Goal: Information Seeking & Learning: Learn about a topic

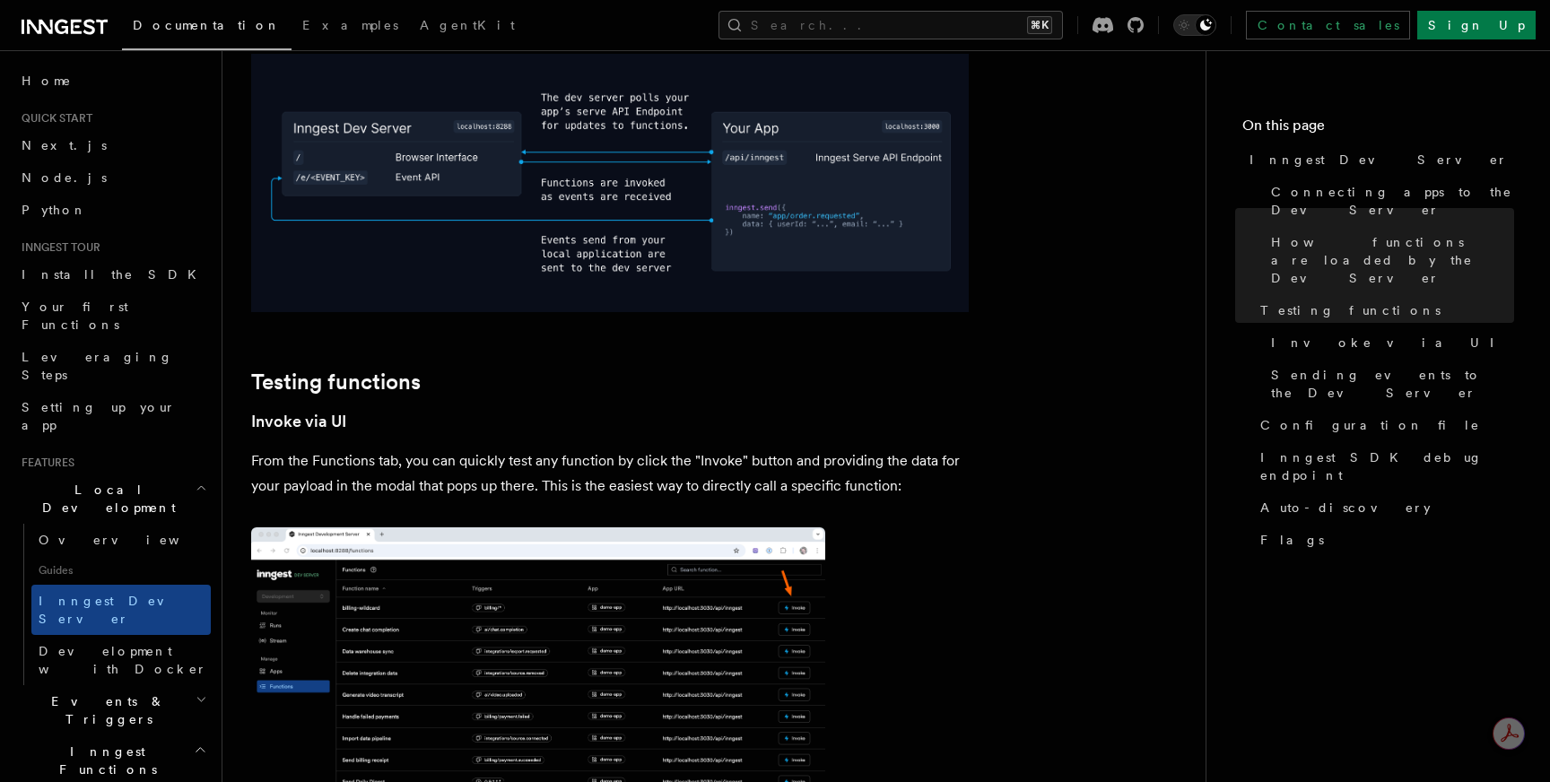
scroll to position [2241, 0]
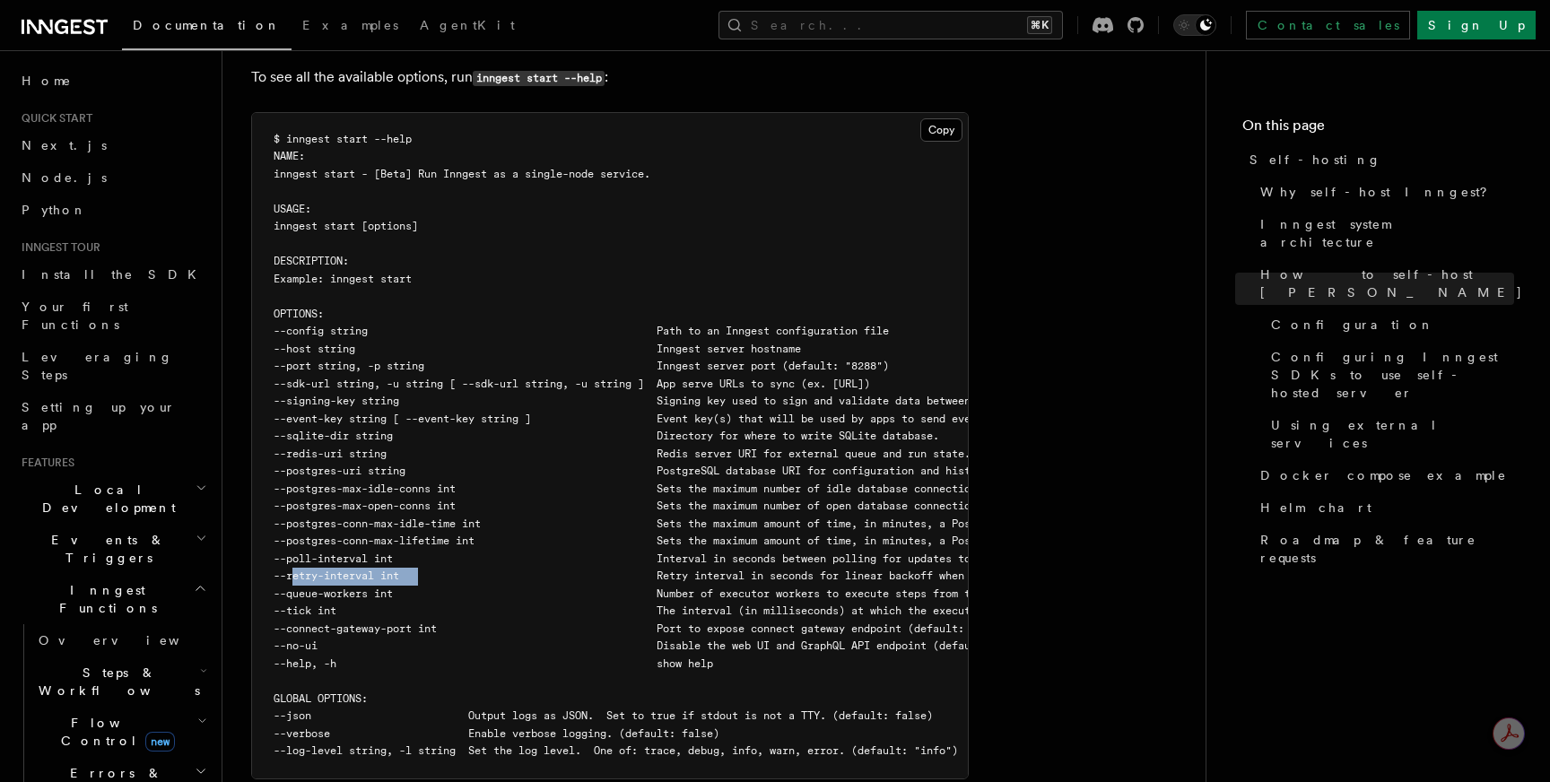
drag, startPoint x: 424, startPoint y: 532, endPoint x: 294, endPoint y: 533, distance: 130.1
click at [294, 570] on span "--retry-interval int Retry interval in seconds for linear backoff when retrying…" at bounding box center [786, 576] width 1024 height 13
copy span "--retry-interval int"
click at [314, 570] on span "--retry-interval int Retry interval in seconds for linear backoff when retrying…" at bounding box center [786, 576] width 1024 height 13
drag, startPoint x: 309, startPoint y: 531, endPoint x: 430, endPoint y: 535, distance: 121.2
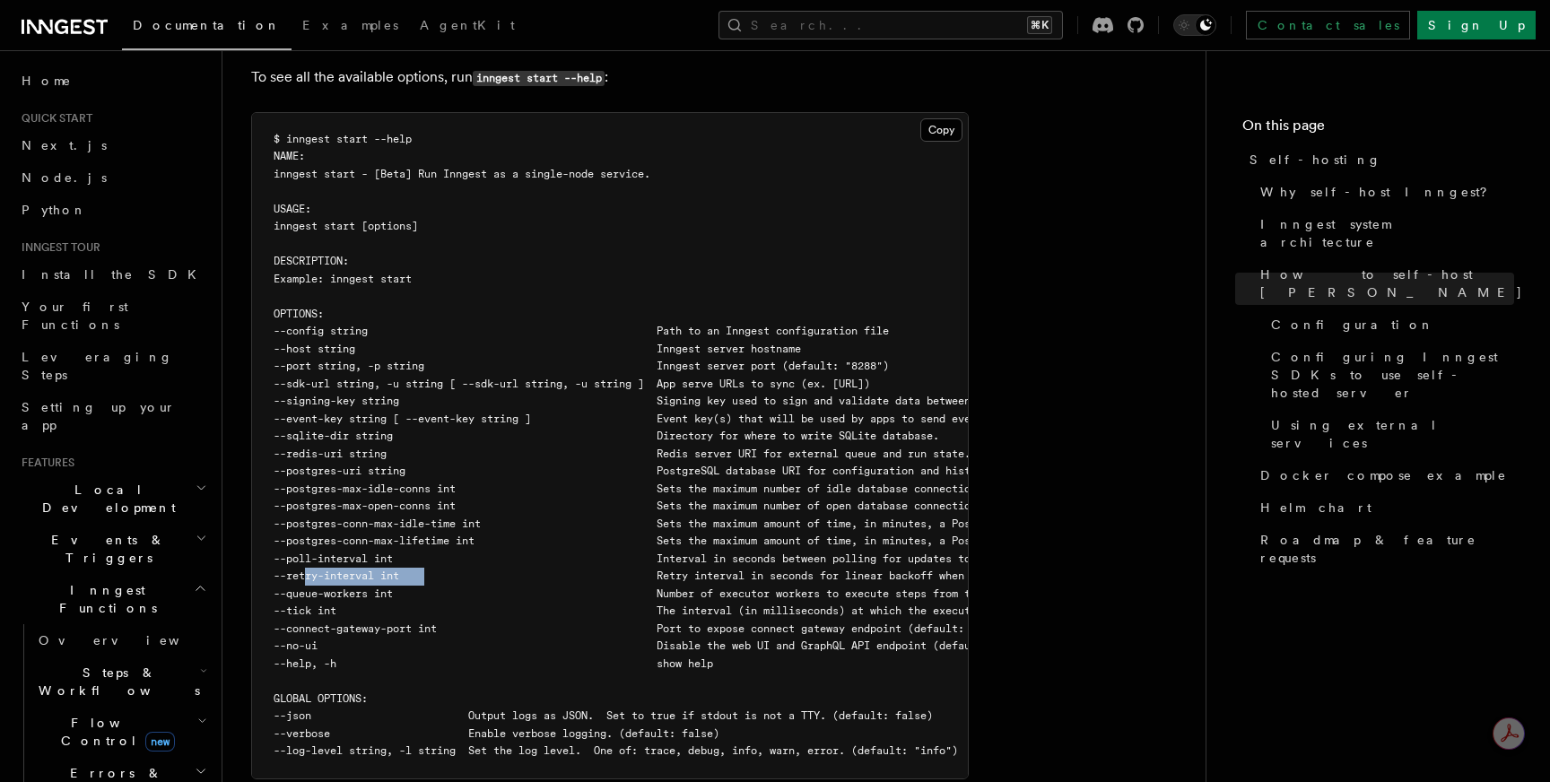
click at [430, 570] on span "--retry-interval int Retry interval in seconds for linear backoff when retrying…" at bounding box center [786, 576] width 1024 height 13
copy span "retry-interval int"
drag, startPoint x: 416, startPoint y: 515, endPoint x: 309, endPoint y: 516, distance: 107.7
click at [309, 553] on span "--poll-interval int Interval in seconds between polling for updates to apps (de…" at bounding box center [679, 559] width 810 height 13
copy span "poll-interval int"
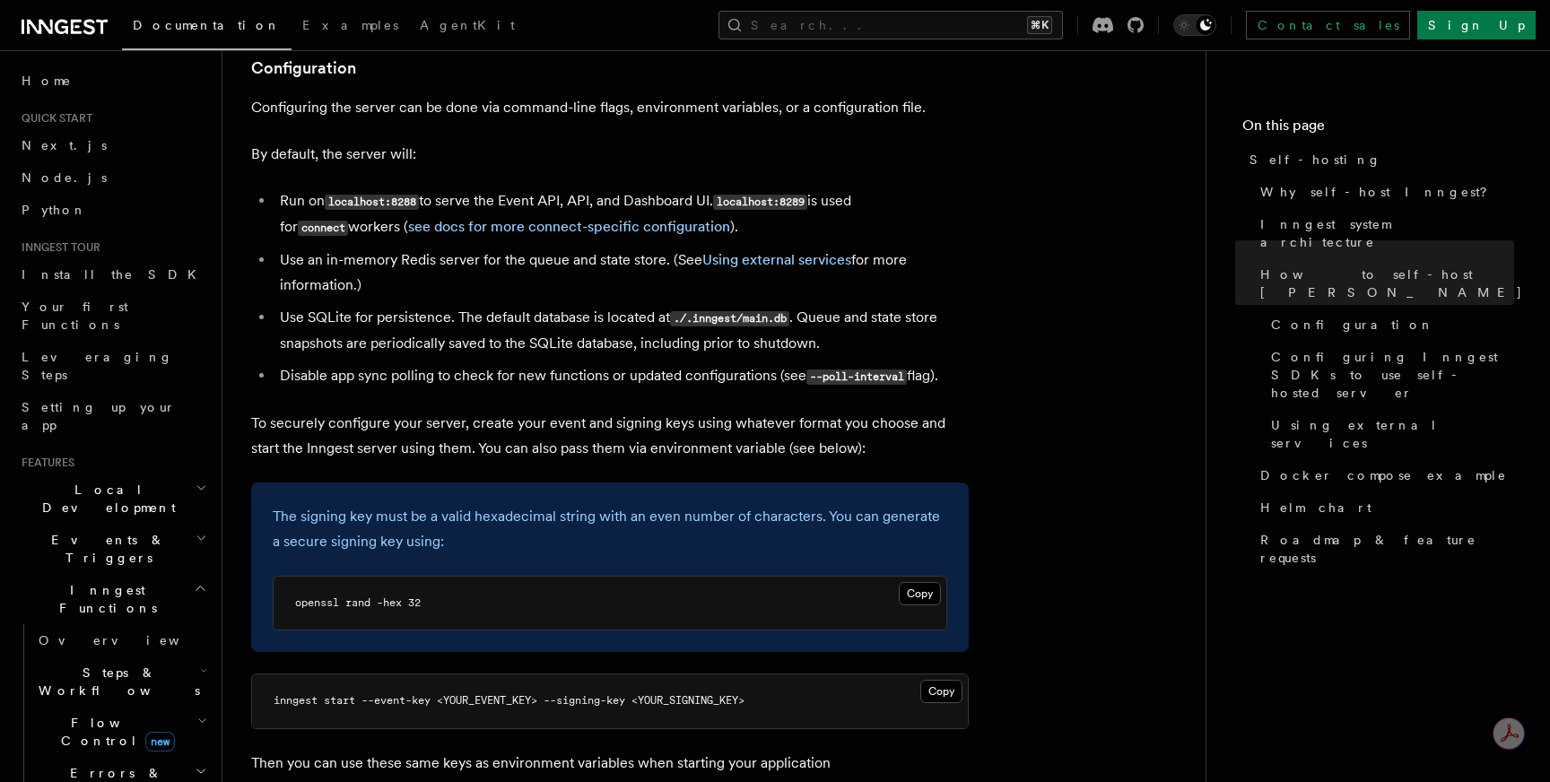
scroll to position [2443, 0]
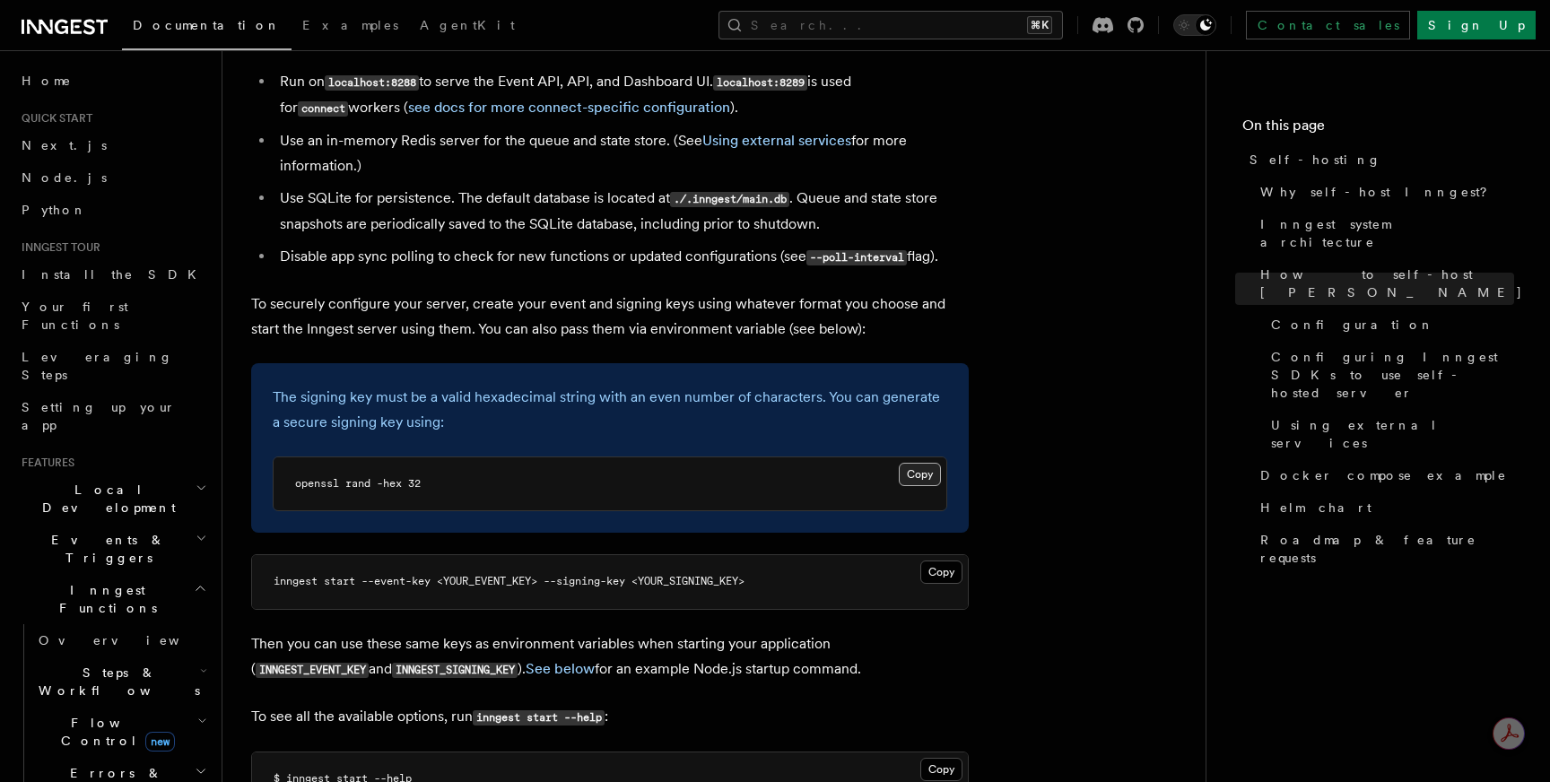
click at [919, 463] on button "Copy Copied" at bounding box center [920, 474] width 42 height 23
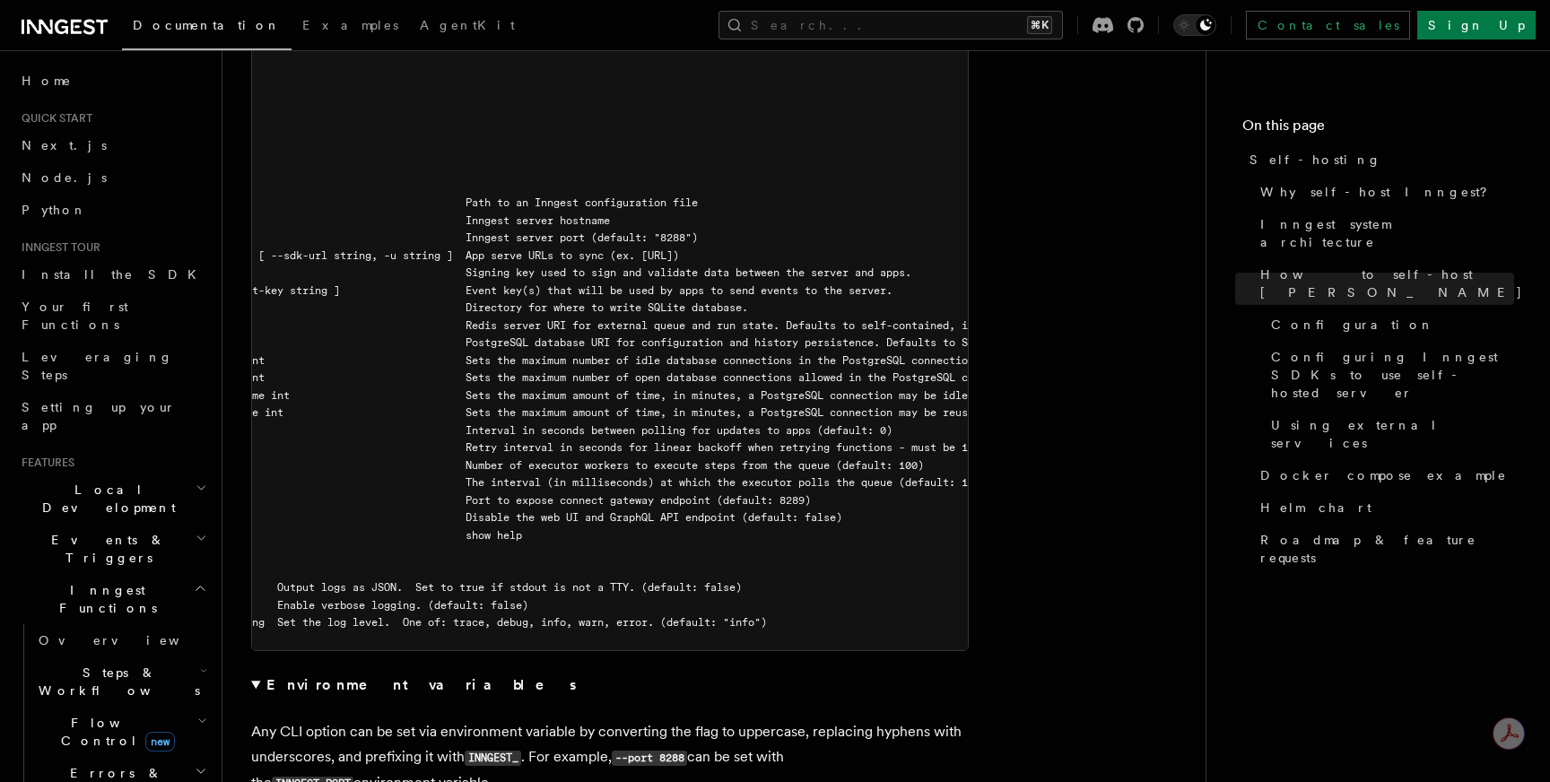
scroll to position [0, 0]
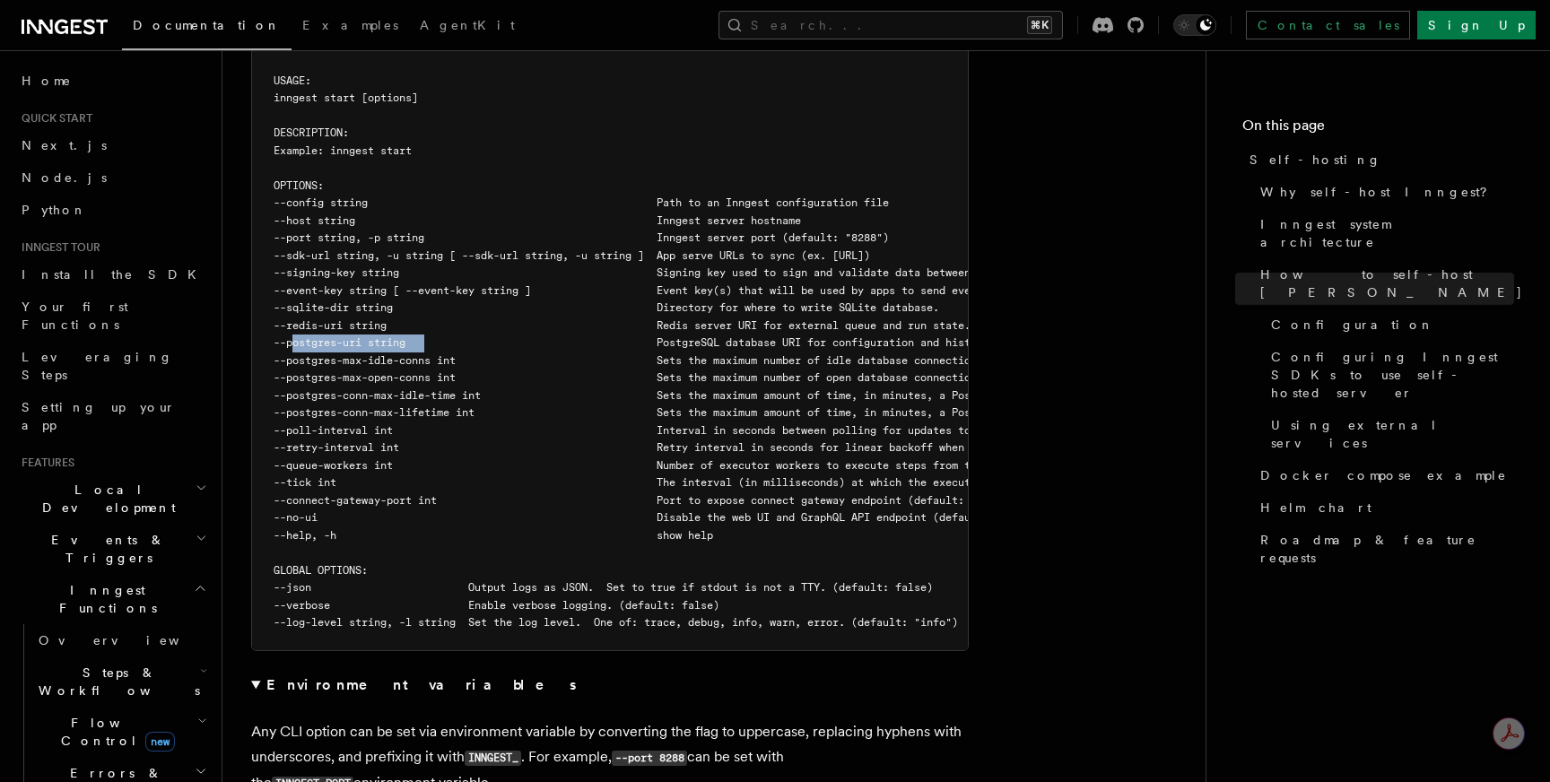
drag, startPoint x: 427, startPoint y: 301, endPoint x: 293, endPoint y: 300, distance: 133.7
click at [293, 336] on span "--postgres-uri string PostgreSQL database URI for configuration and history per…" at bounding box center [764, 342] width 980 height 13
copy span "--postgres-uri string"
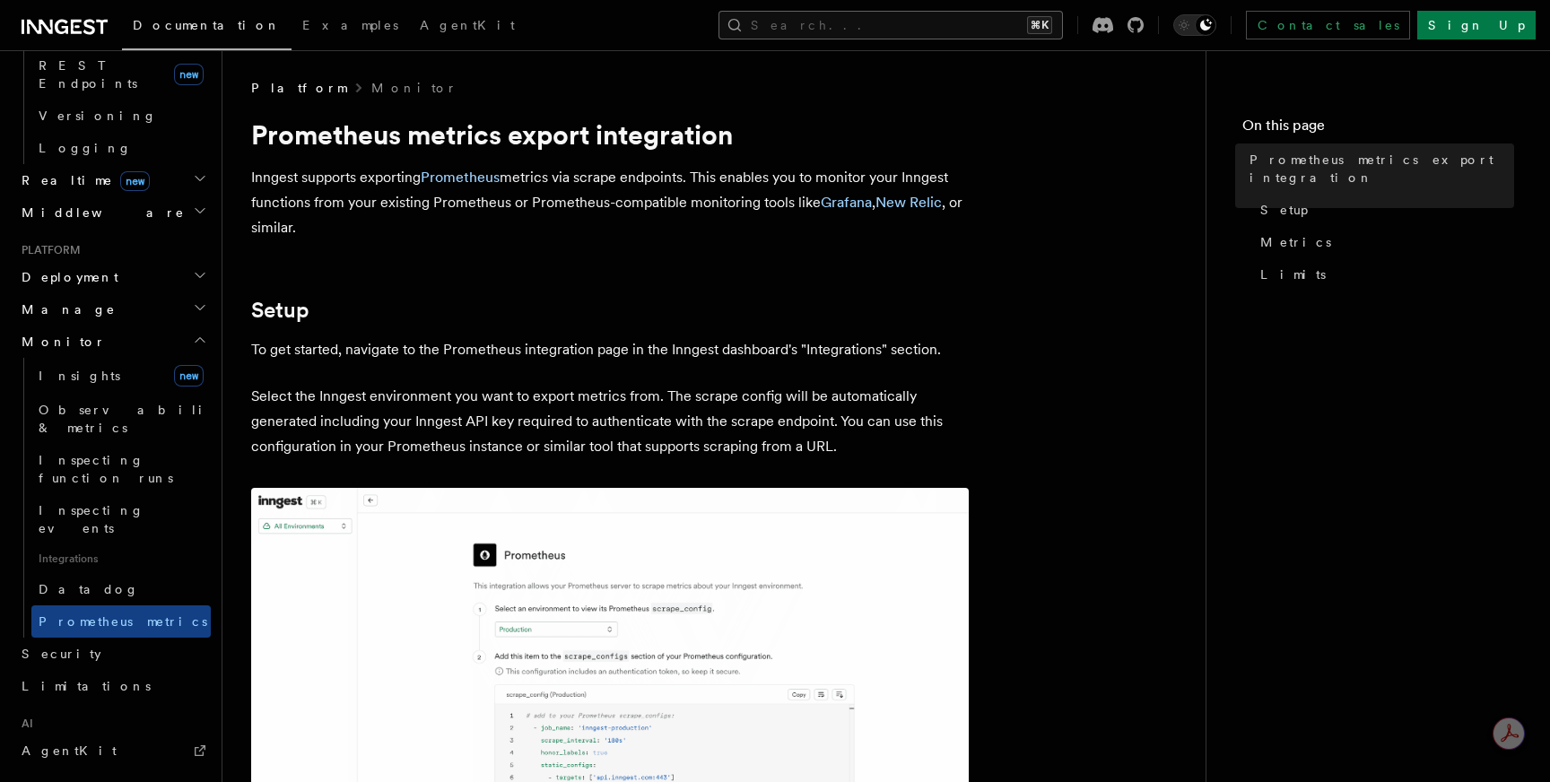
click at [963, 15] on button "Search... ⌘K" at bounding box center [891, 25] width 345 height 29
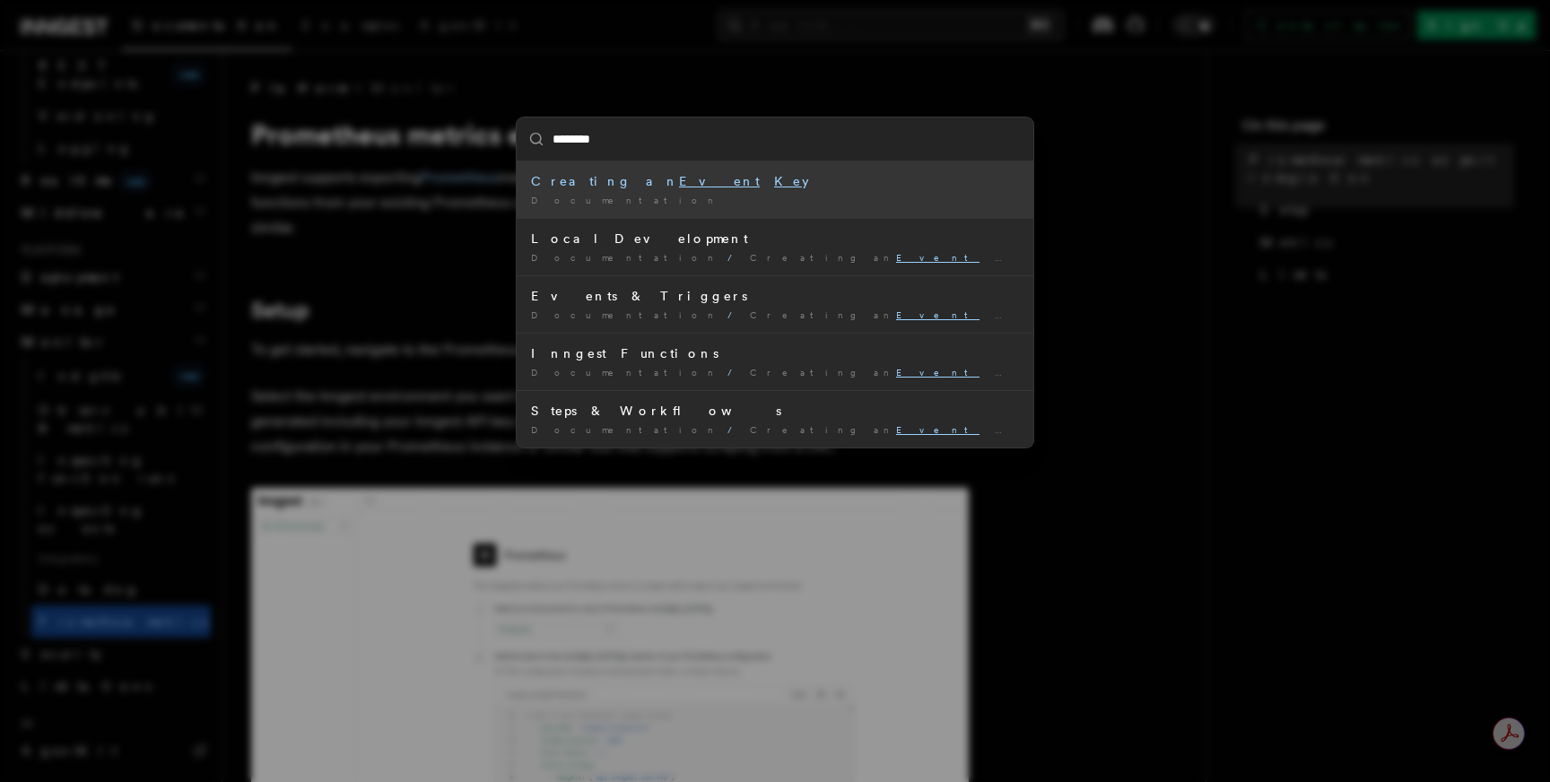
type input "*********"
click at [774, 185] on mark "Key" at bounding box center [791, 181] width 35 height 14
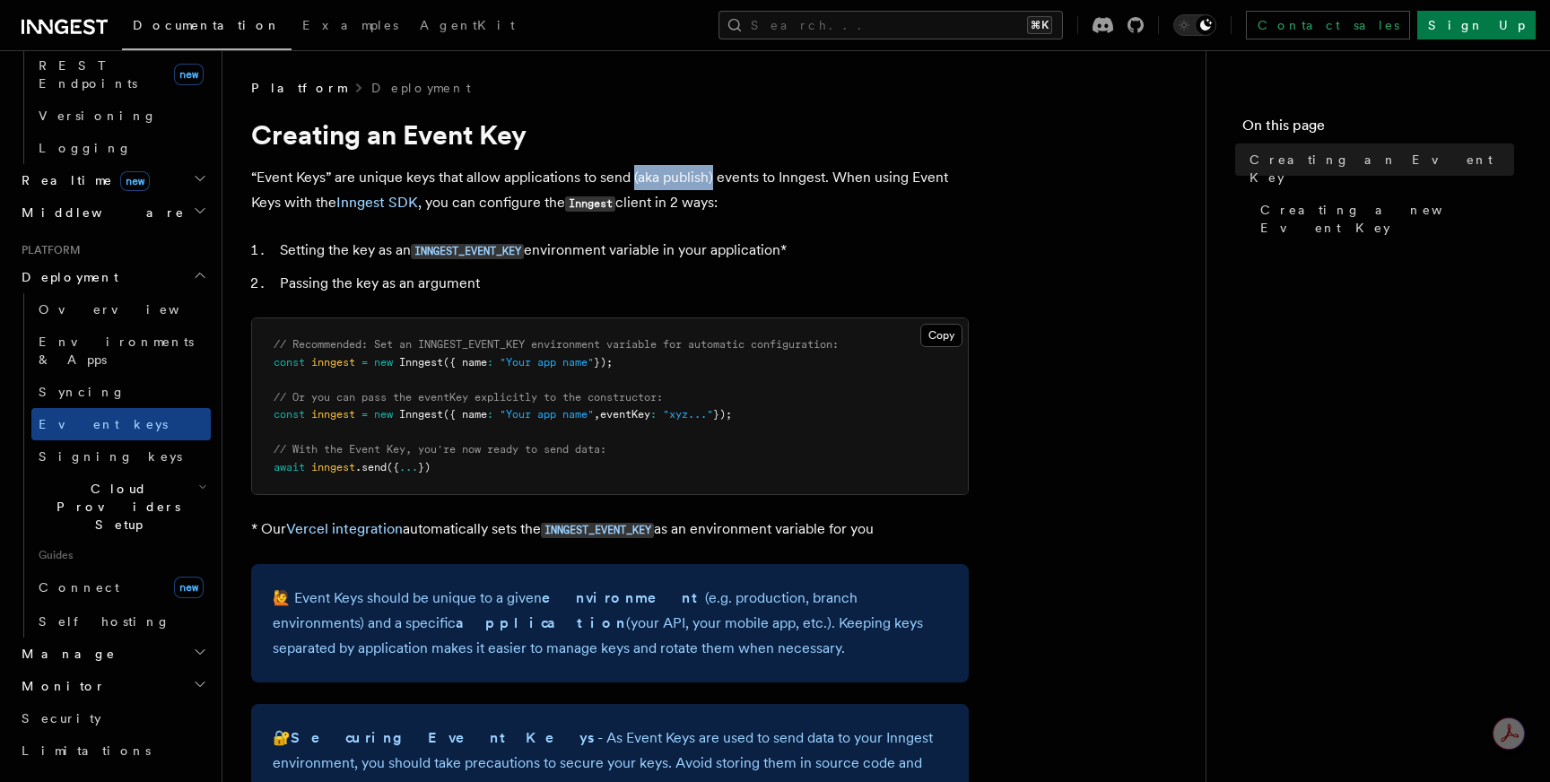
drag, startPoint x: 634, startPoint y: 179, endPoint x: 713, endPoint y: 180, distance: 79.0
click at [713, 180] on p "“Event Keys” are unique keys that allow applications to send (aka publish) even…" at bounding box center [610, 190] width 718 height 51
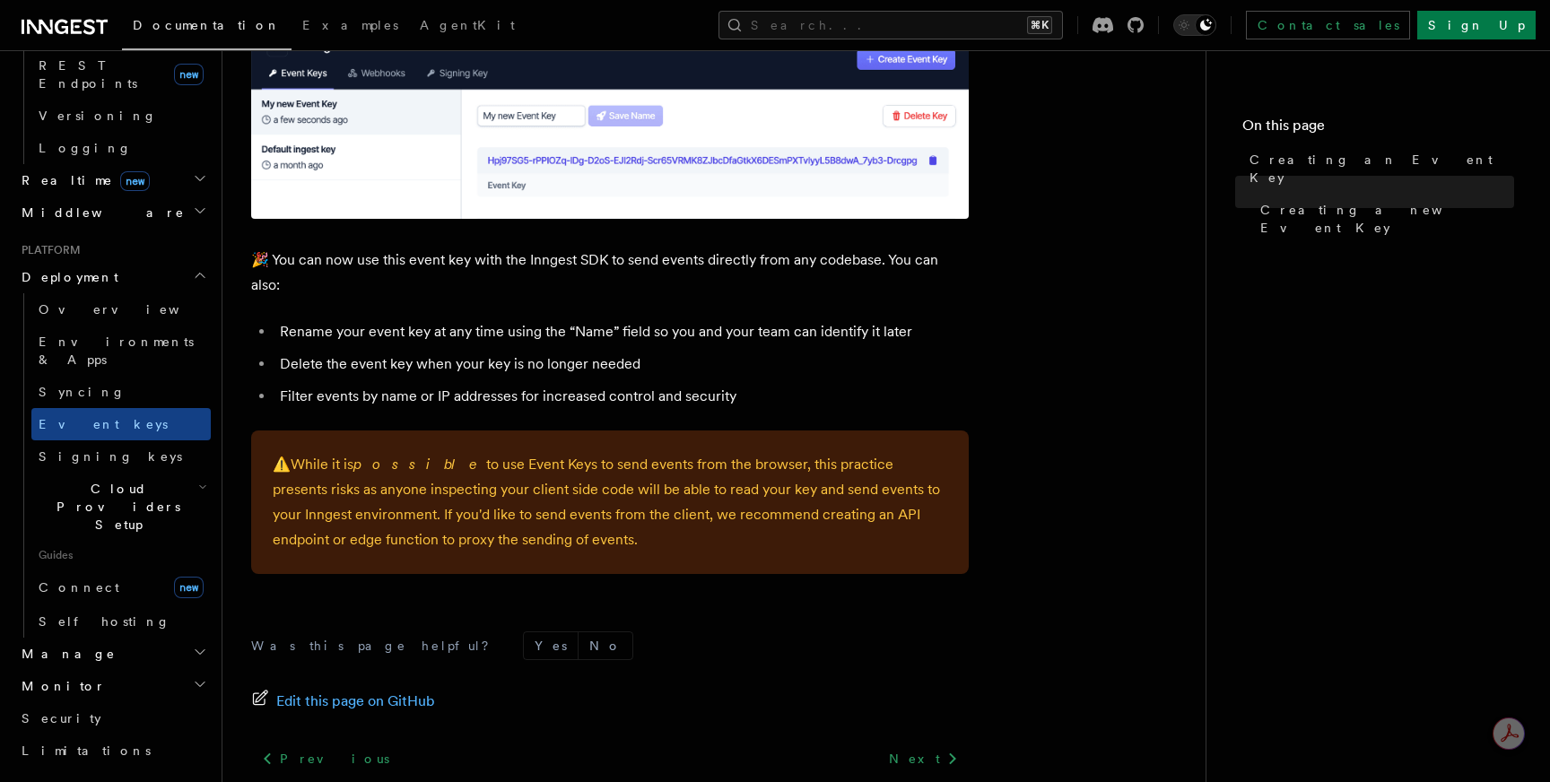
scroll to position [1121, 0]
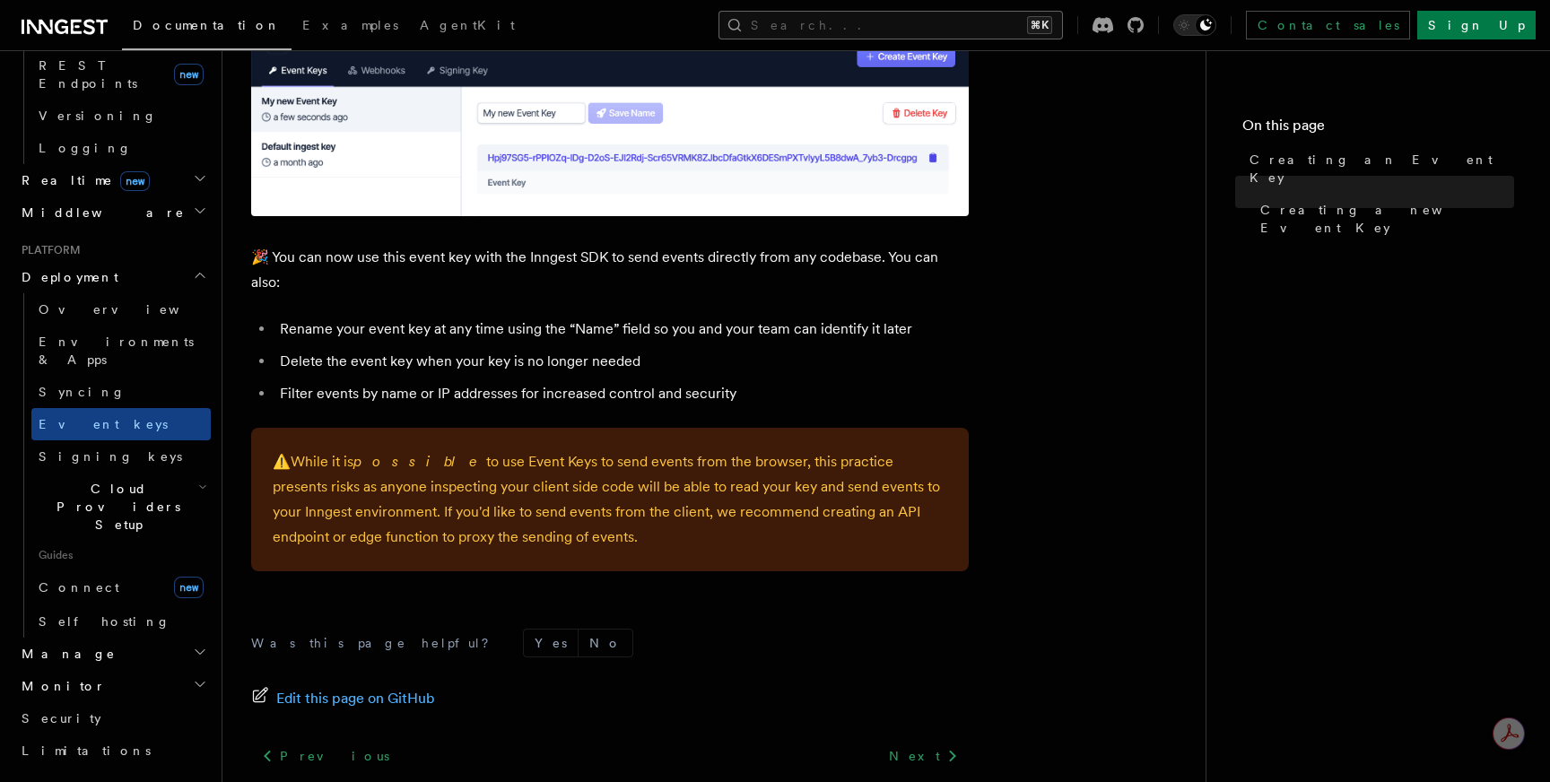
click at [1003, 25] on button "Search... ⌘K" at bounding box center [891, 25] width 345 height 29
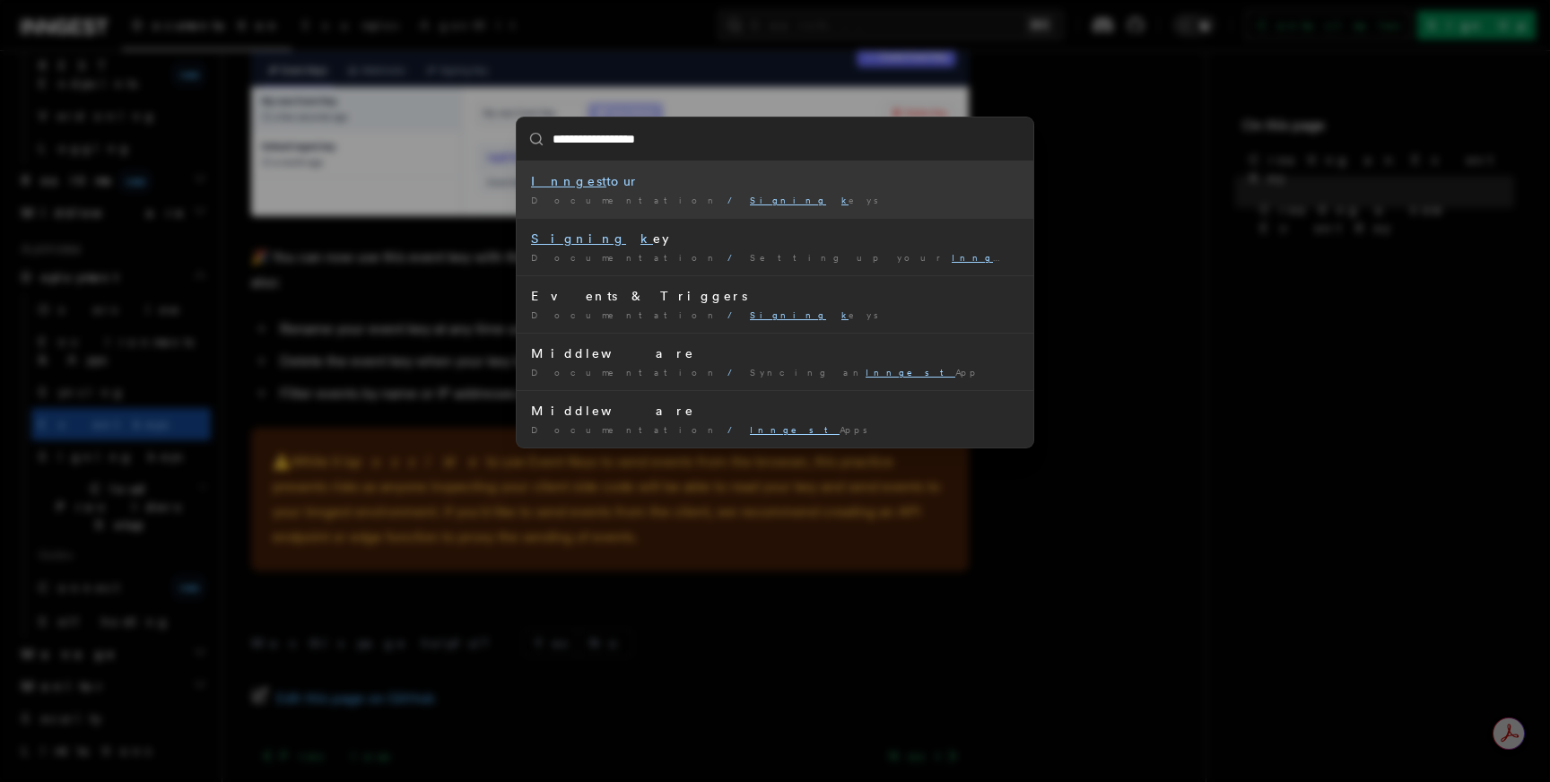
type input "**********"
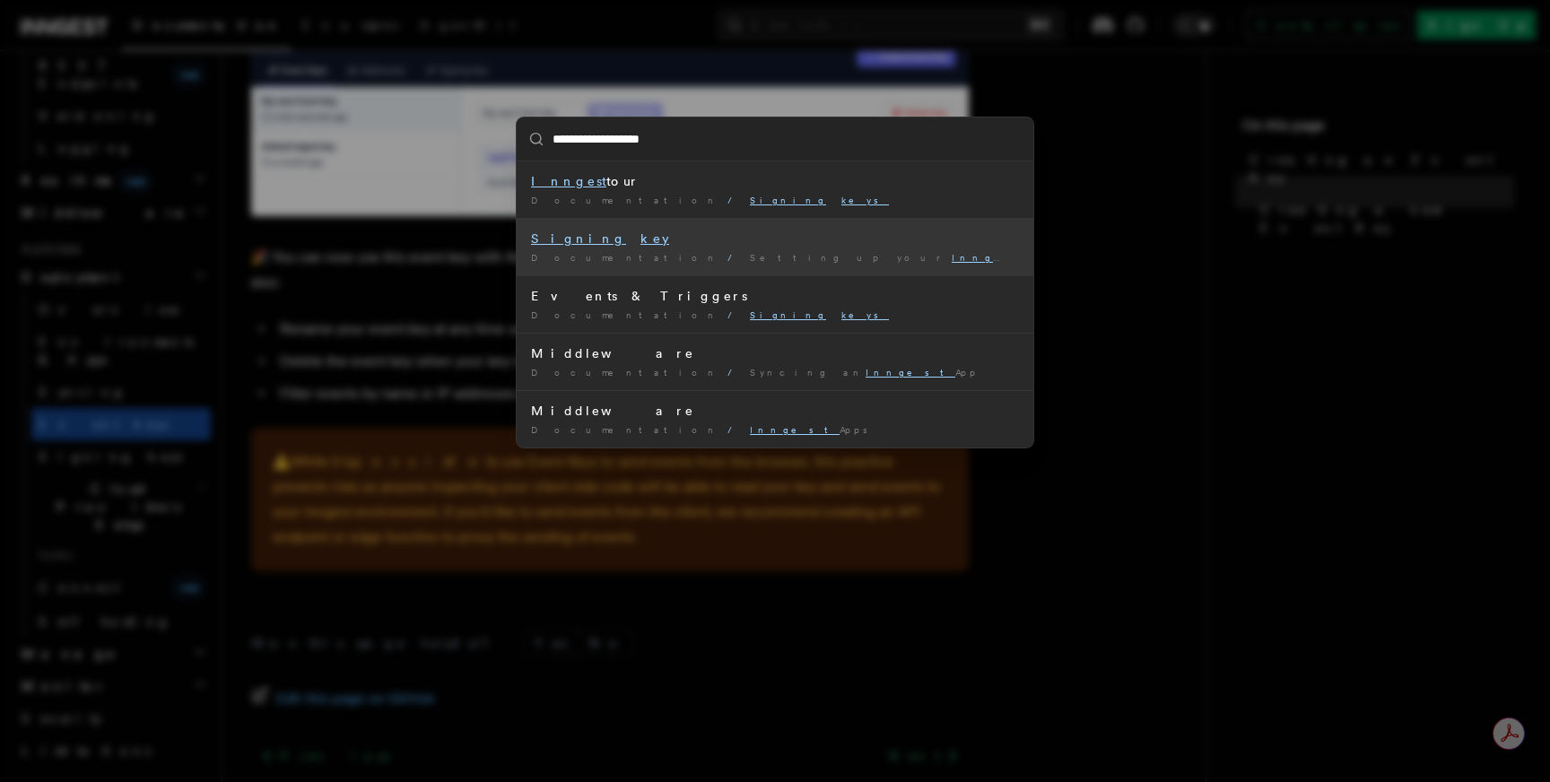
click at [641, 235] on mark "key" at bounding box center [655, 238] width 29 height 14
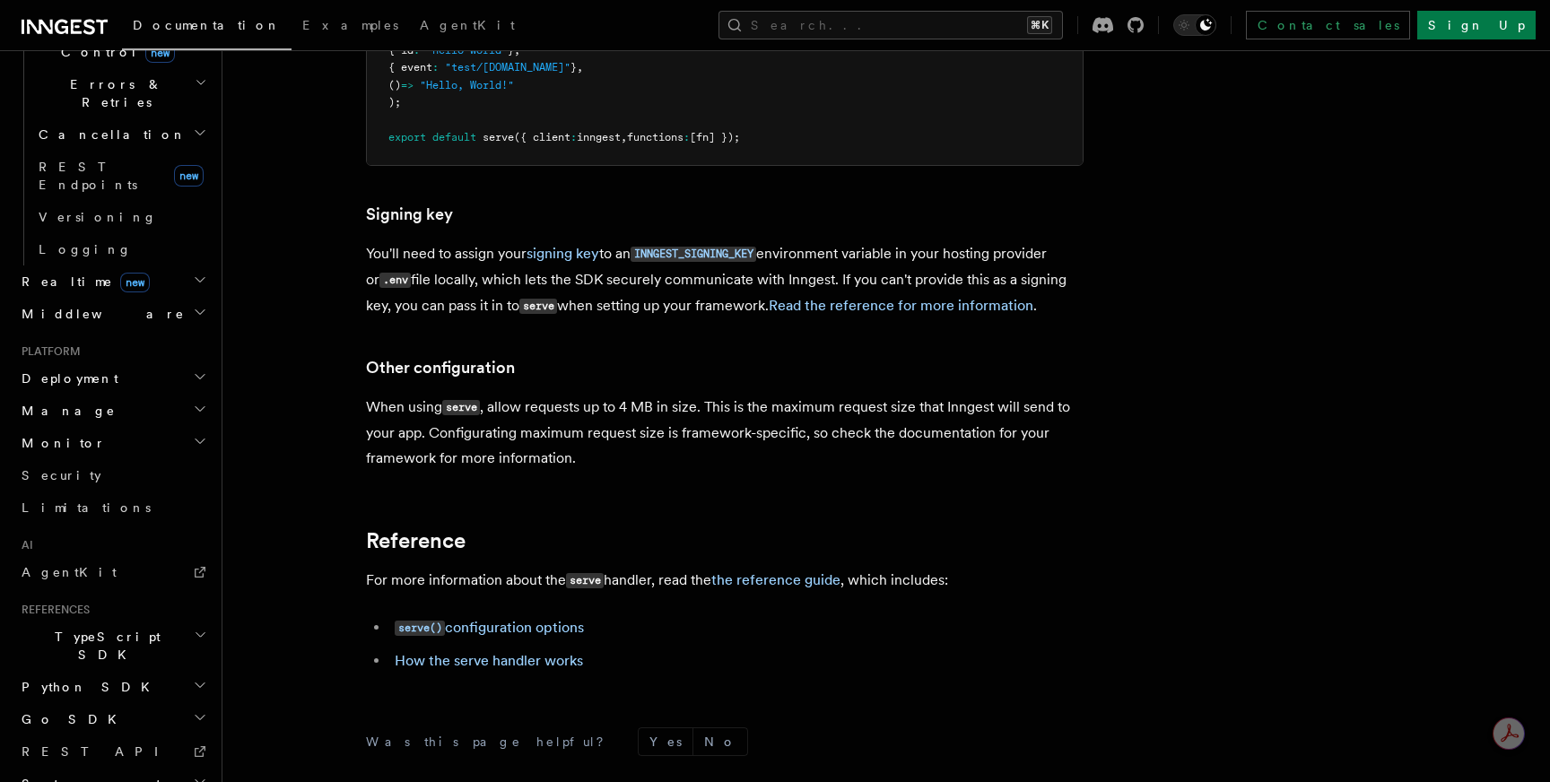
scroll to position [16269, 0]
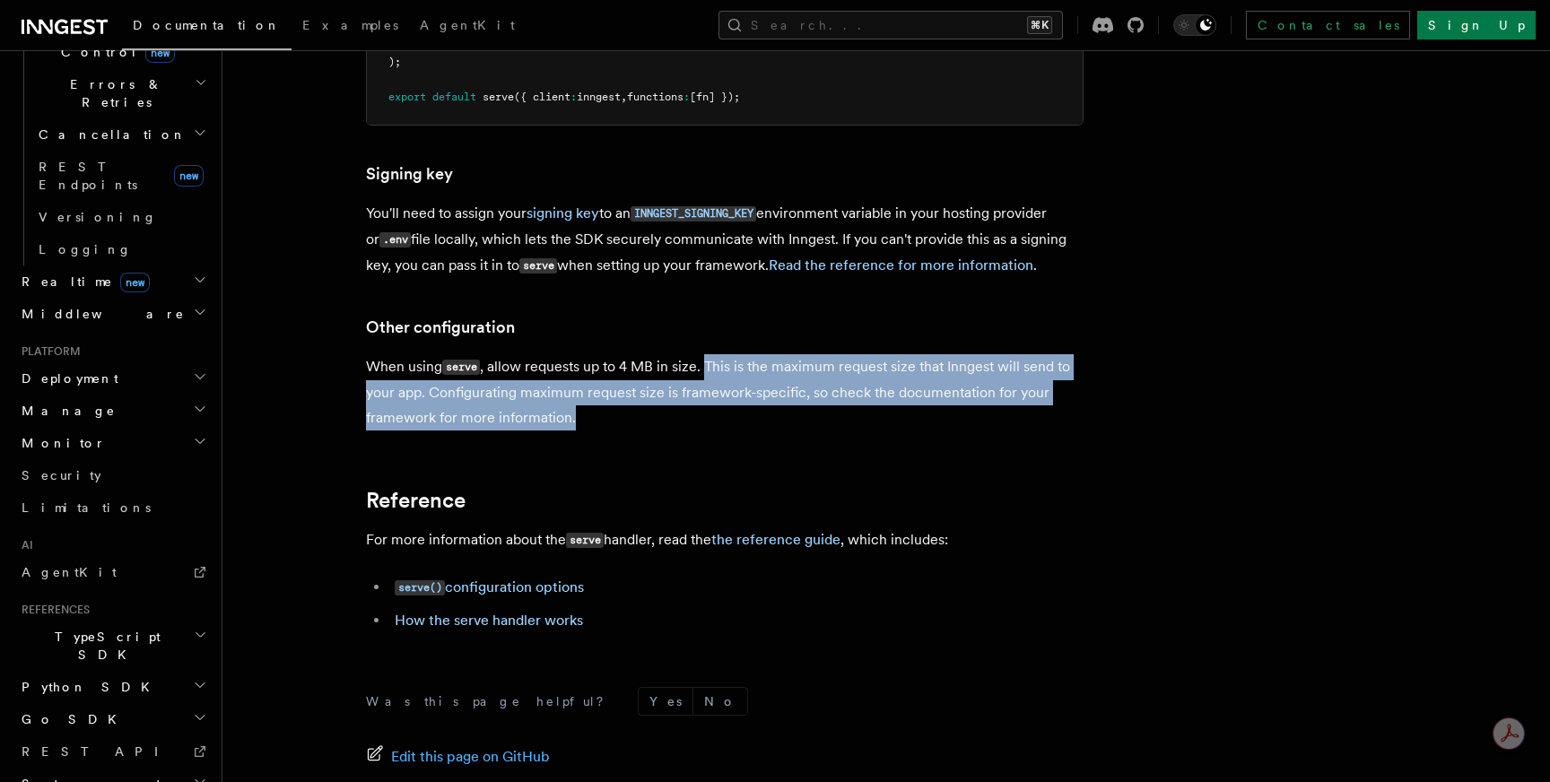
drag, startPoint x: 705, startPoint y: 295, endPoint x: 729, endPoint y: 336, distance: 47.1
click at [729, 354] on p "When using serve , allow requests up to 4 MB in size. This is the maximum reque…" at bounding box center [725, 392] width 718 height 76
click at [725, 354] on p "When using serve , allow requests up to 4 MB in size. This is the maximum reque…" at bounding box center [725, 392] width 718 height 76
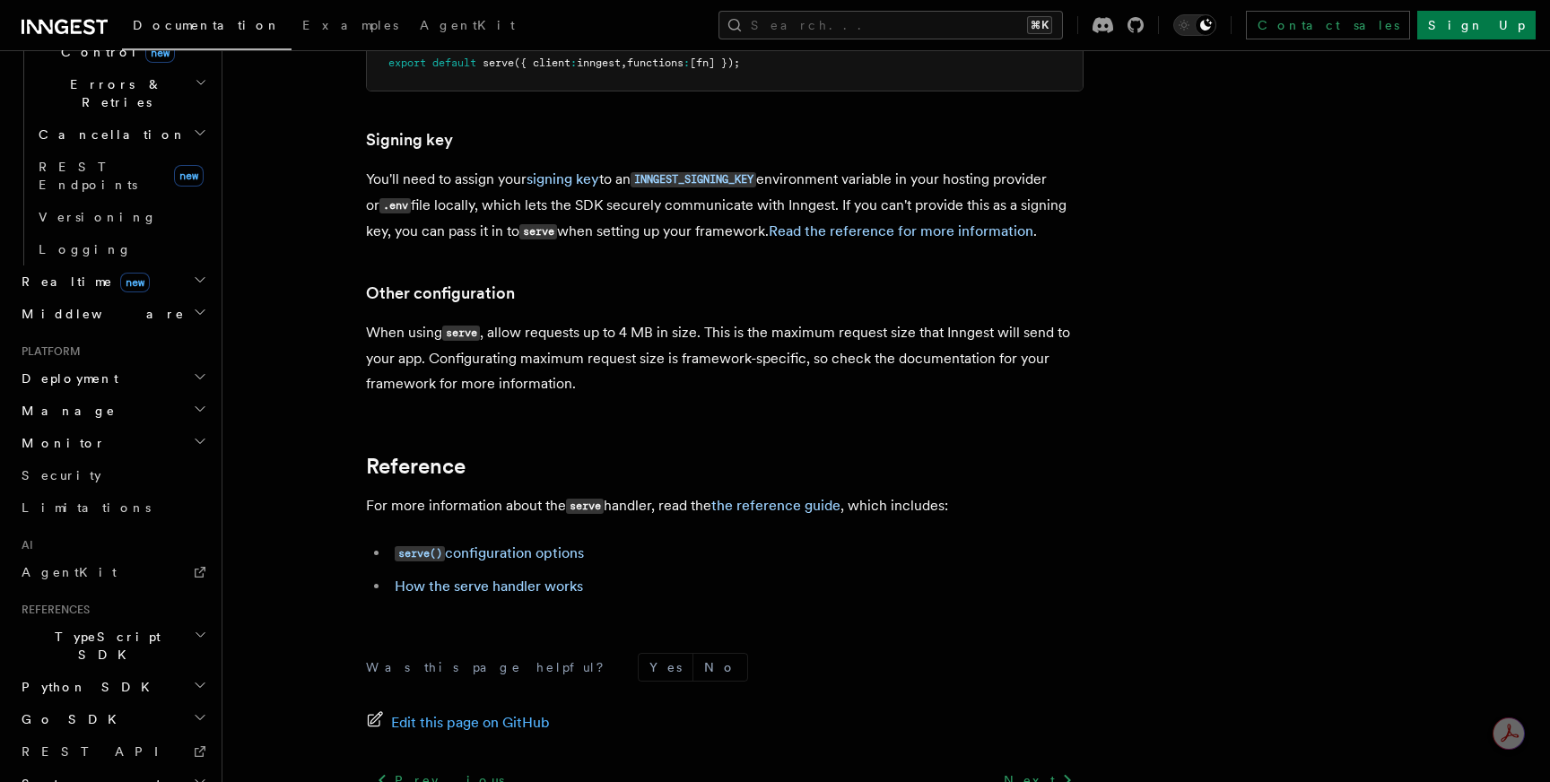
scroll to position [16303, 0]
click at [572, 171] on link "signing key" at bounding box center [563, 179] width 73 height 17
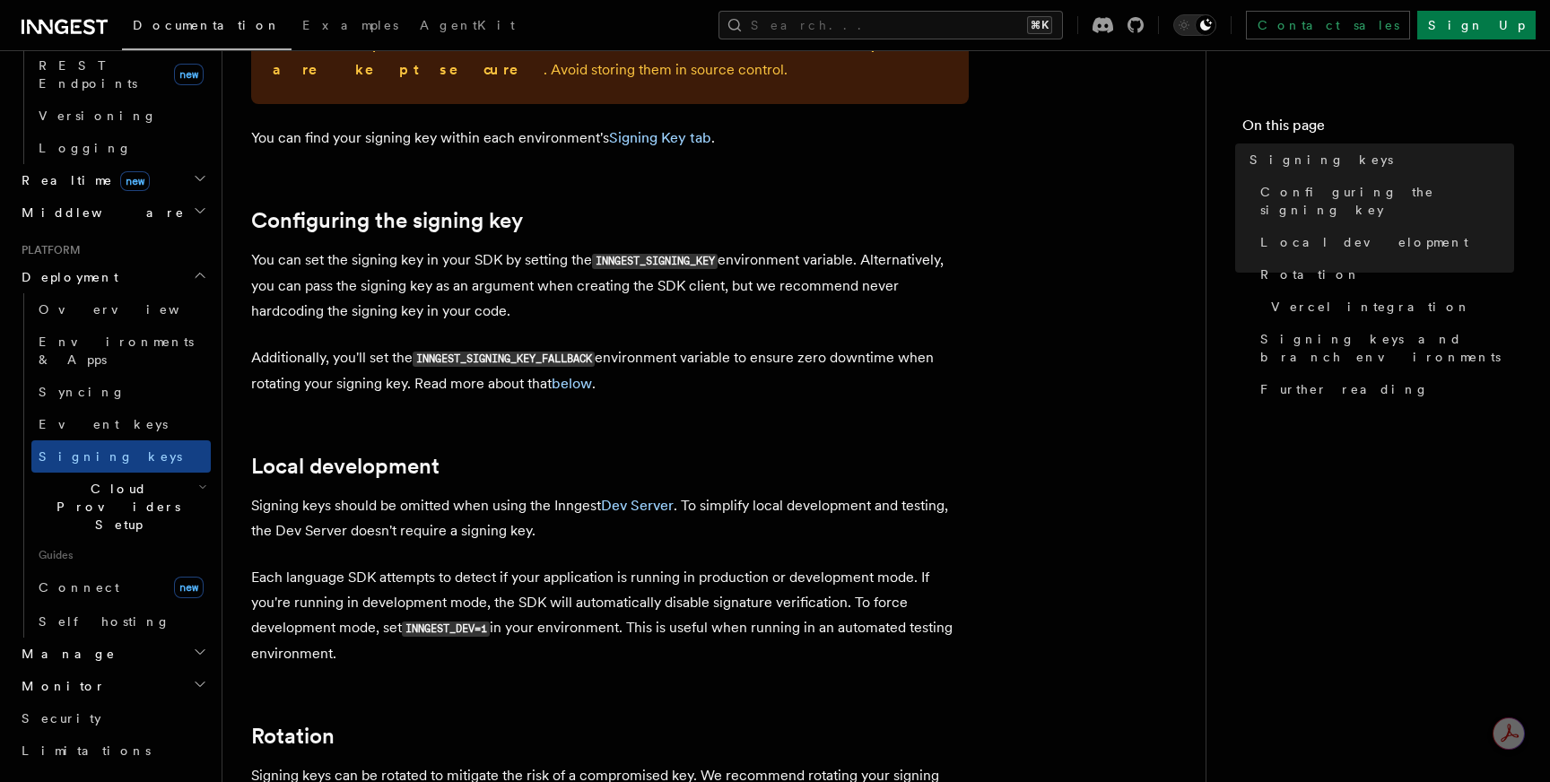
scroll to position [518, 0]
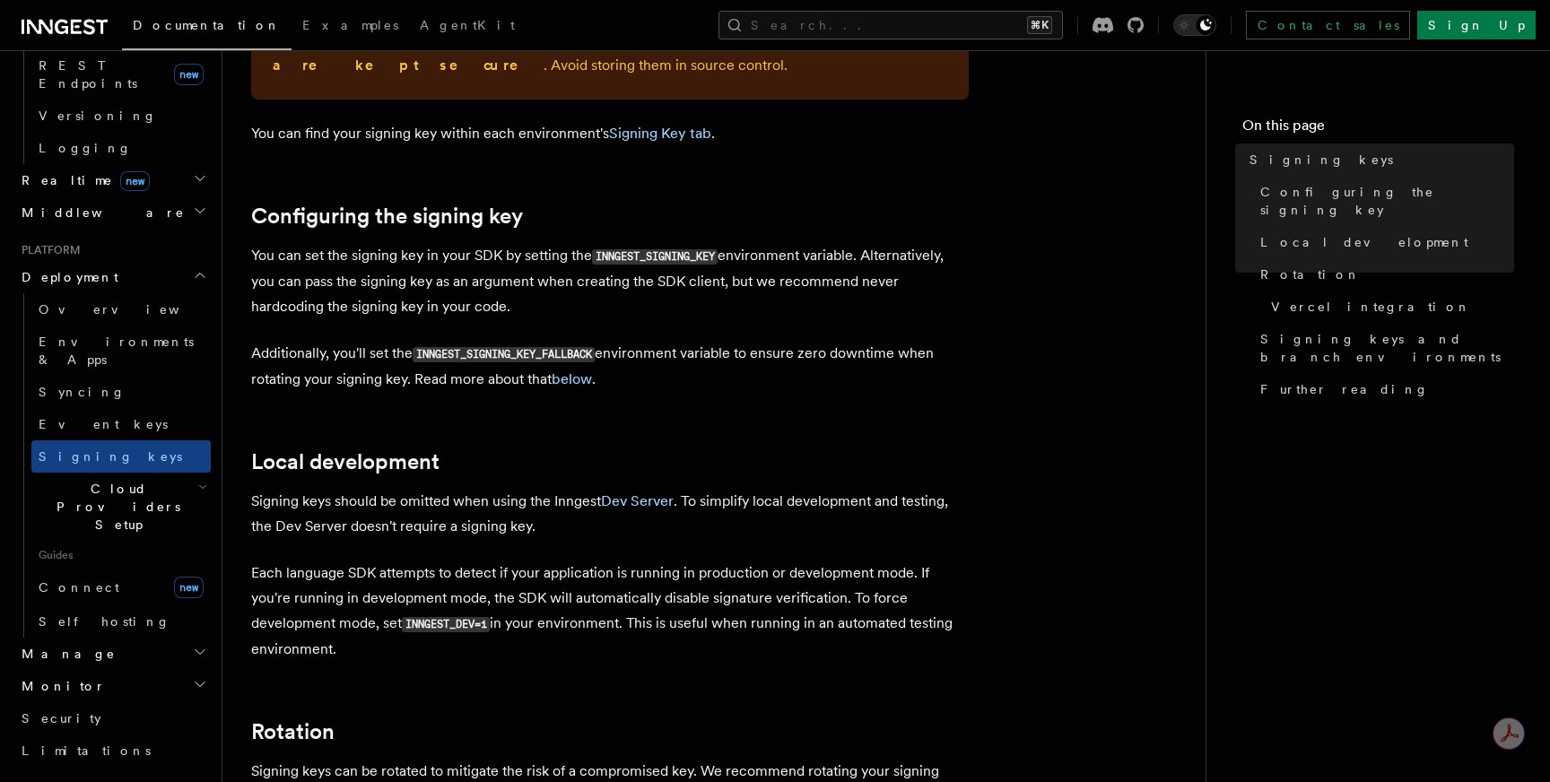
click at [480, 347] on code "INNGEST_SIGNING_KEY_FALLBACK" at bounding box center [504, 354] width 182 height 15
copy code "INNGEST_SIGNING_KEY_FALLBACK"
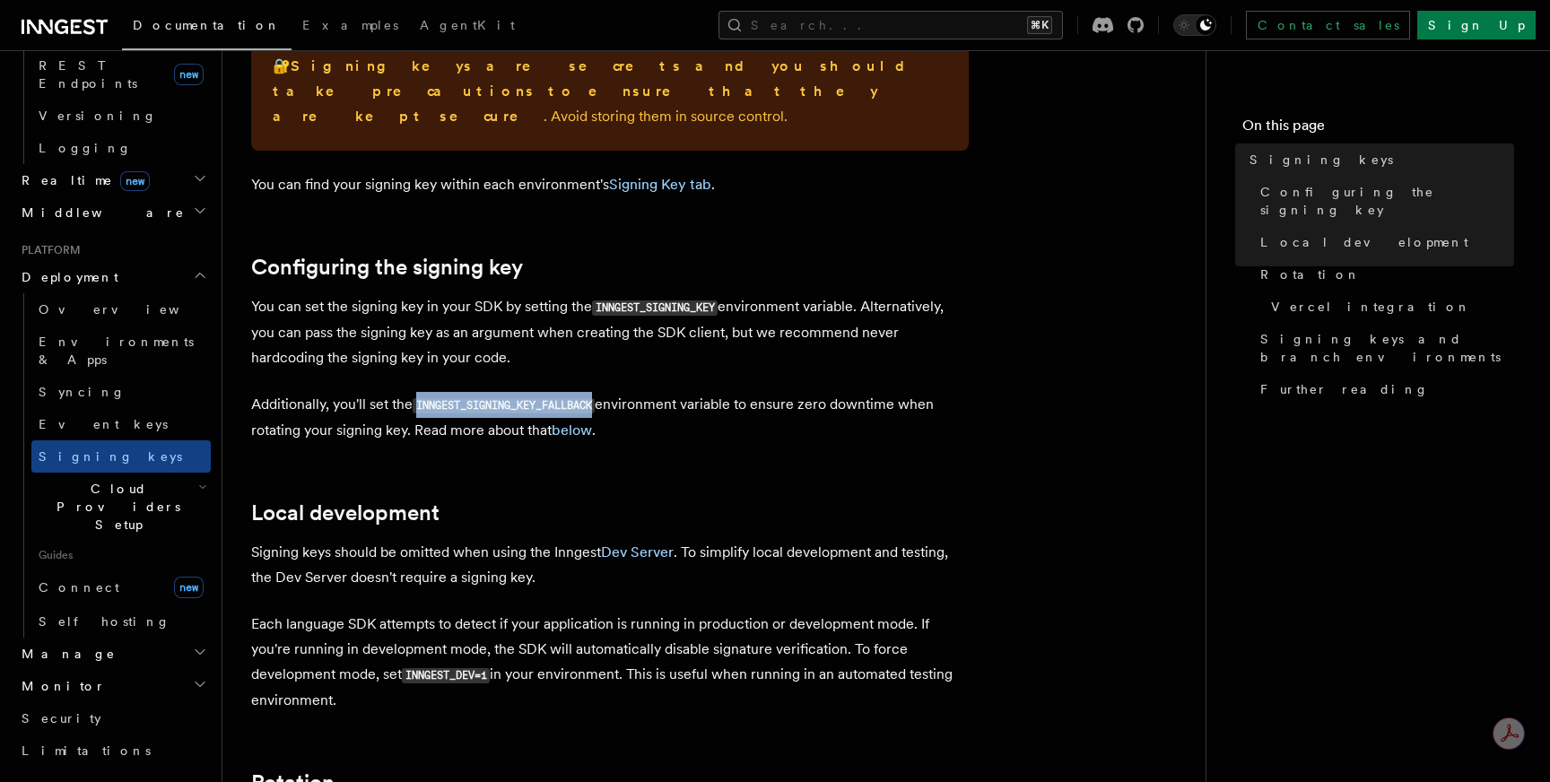
scroll to position [471, 0]
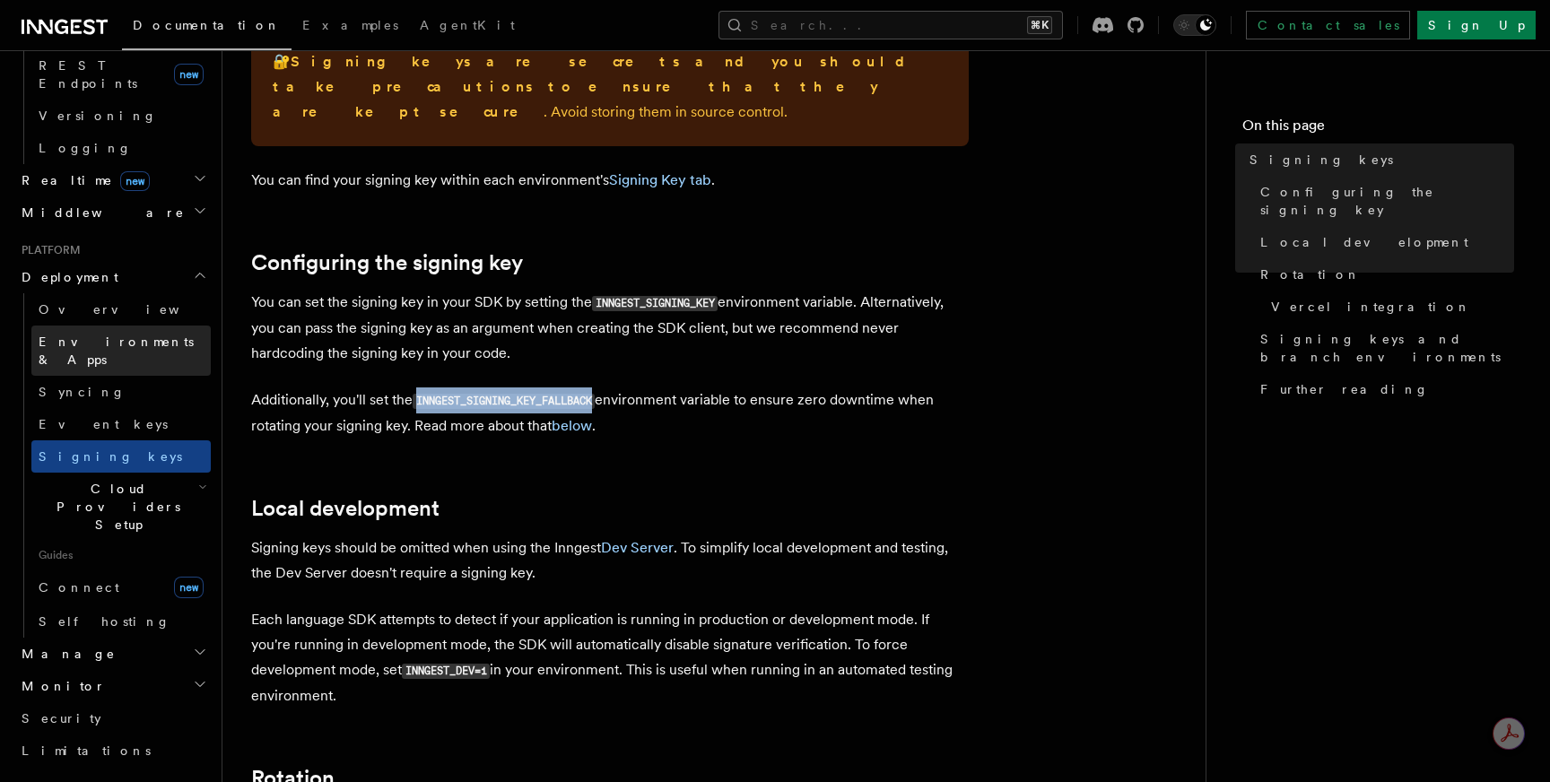
click at [132, 326] on link "Environments & Apps" at bounding box center [120, 351] width 179 height 50
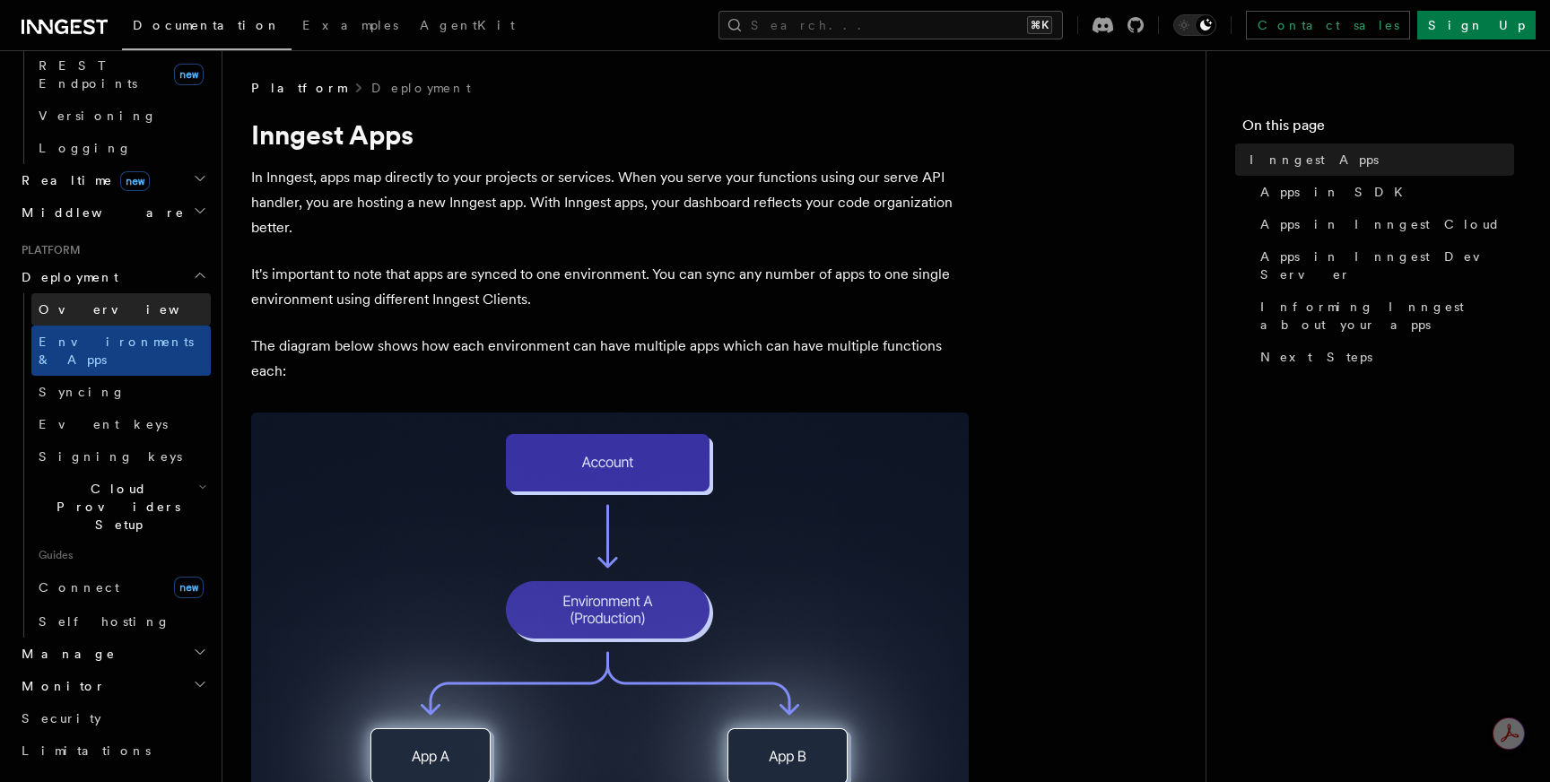
click at [135, 293] on link "Overview" at bounding box center [120, 309] width 179 height 32
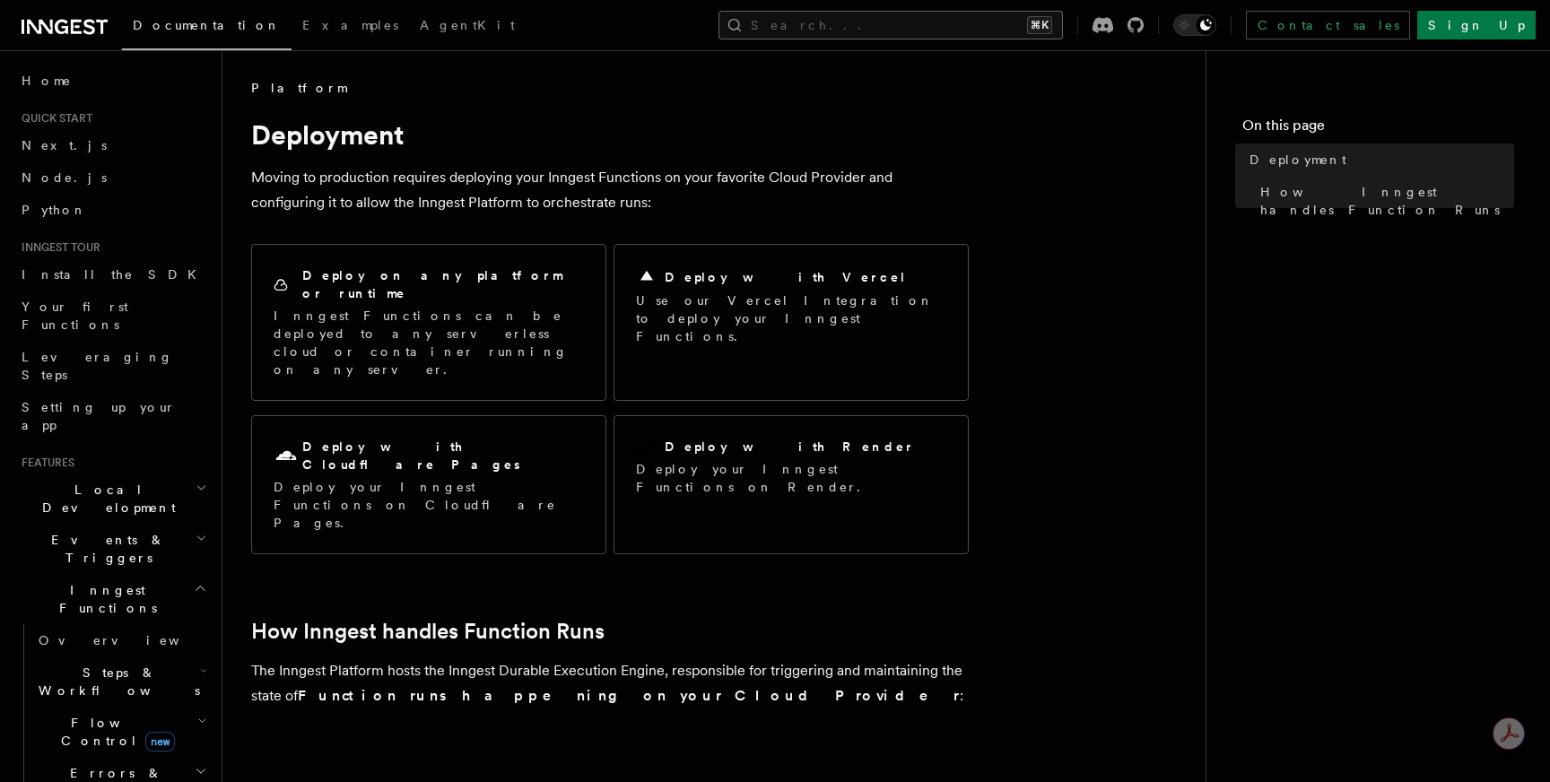
click at [960, 18] on button "Search... ⌘K" at bounding box center [891, 25] width 345 height 29
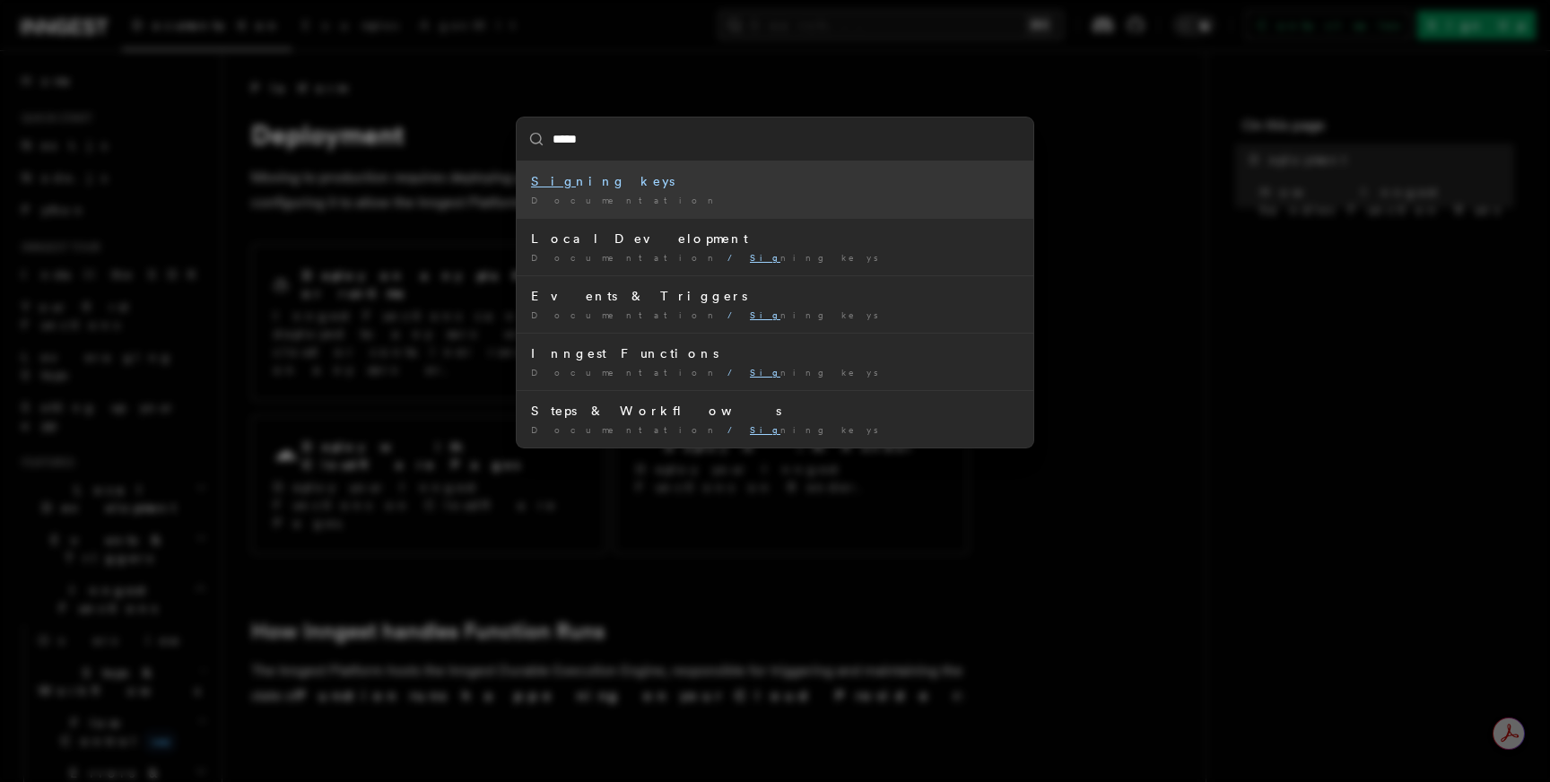
type input "******"
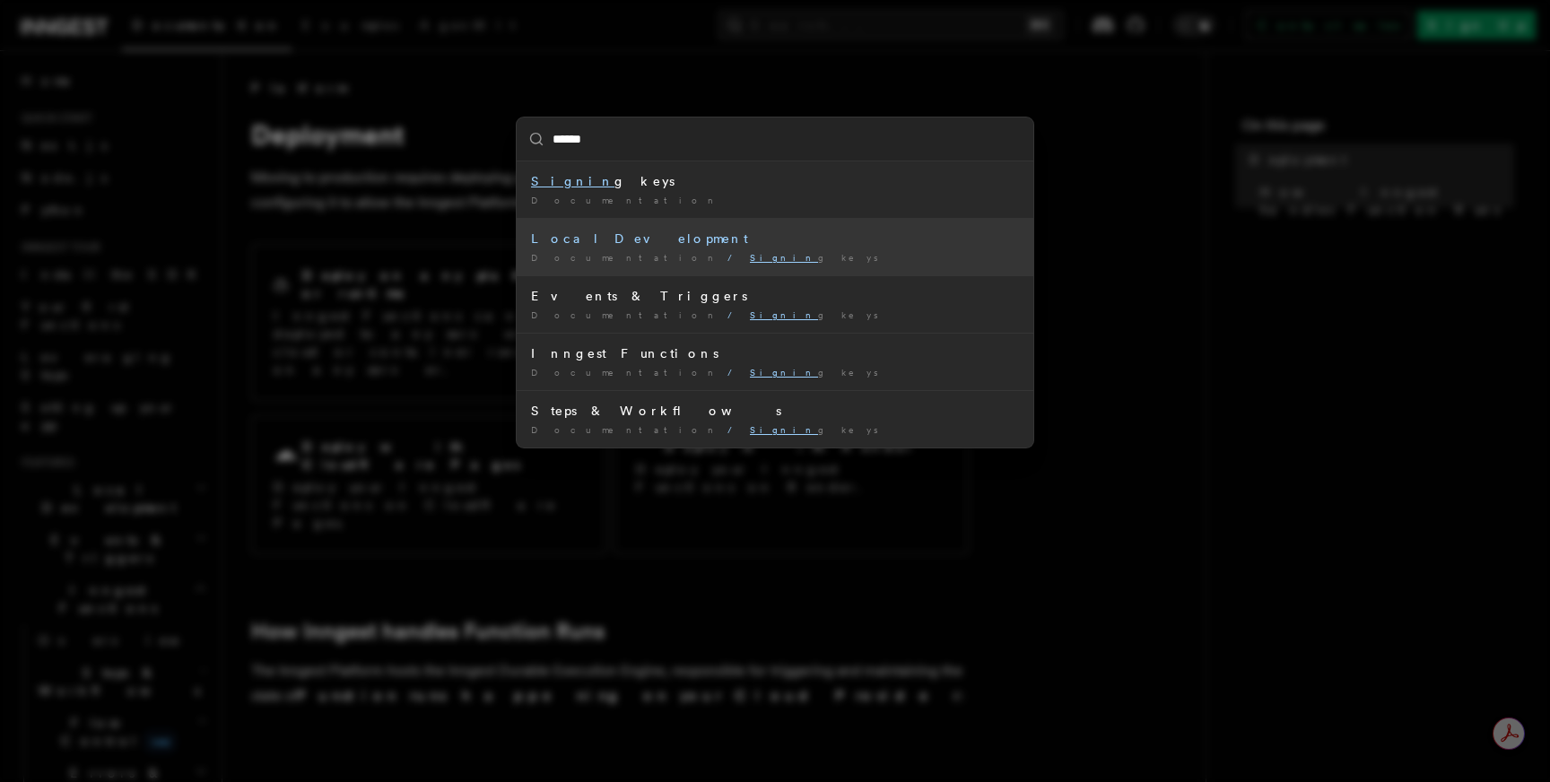
click at [628, 236] on div "Local Development" at bounding box center [775, 239] width 488 height 18
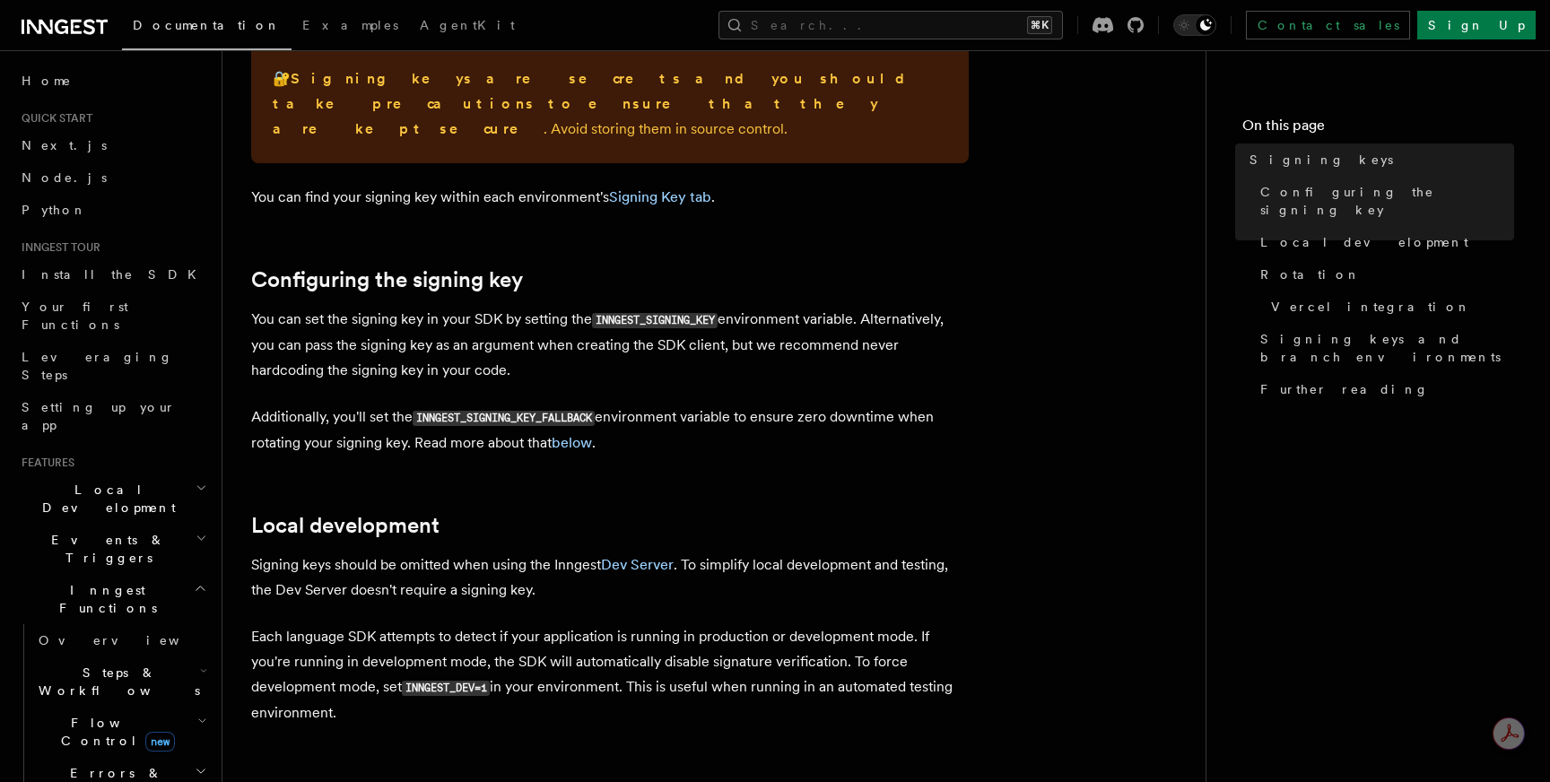
scroll to position [494, 0]
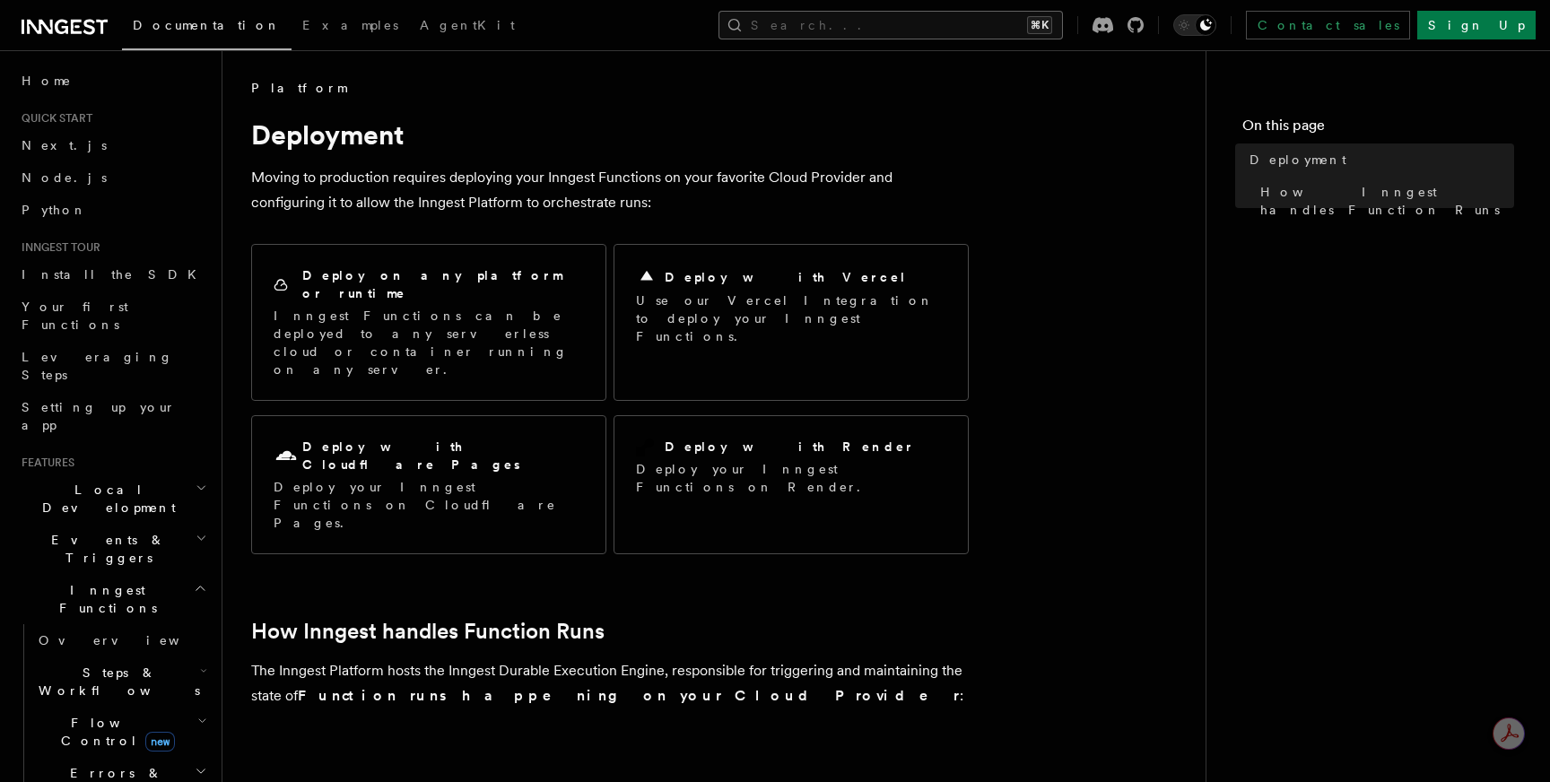
click at [991, 17] on button "Search... ⌘K" at bounding box center [891, 25] width 345 height 29
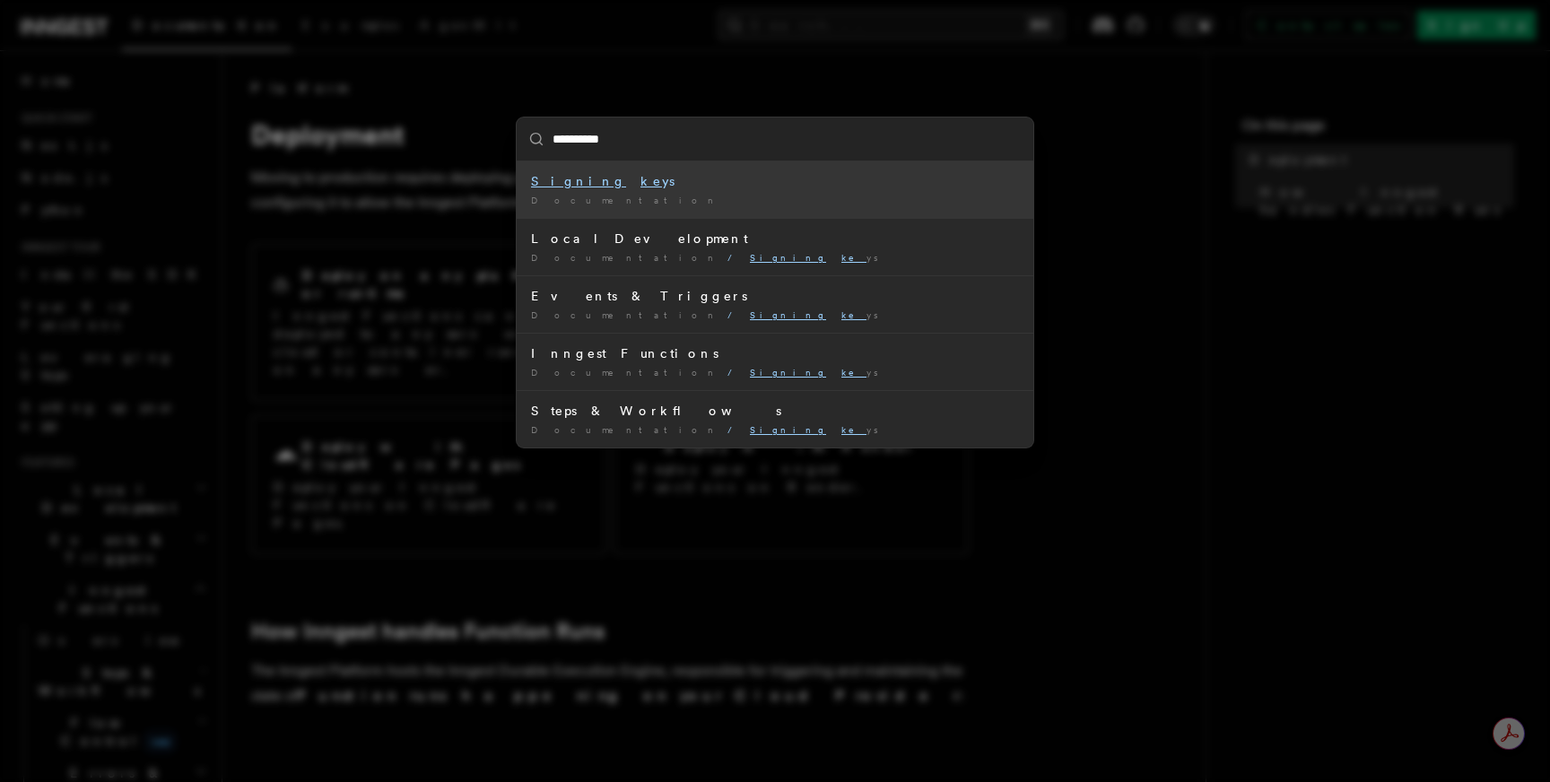
type input "**********"
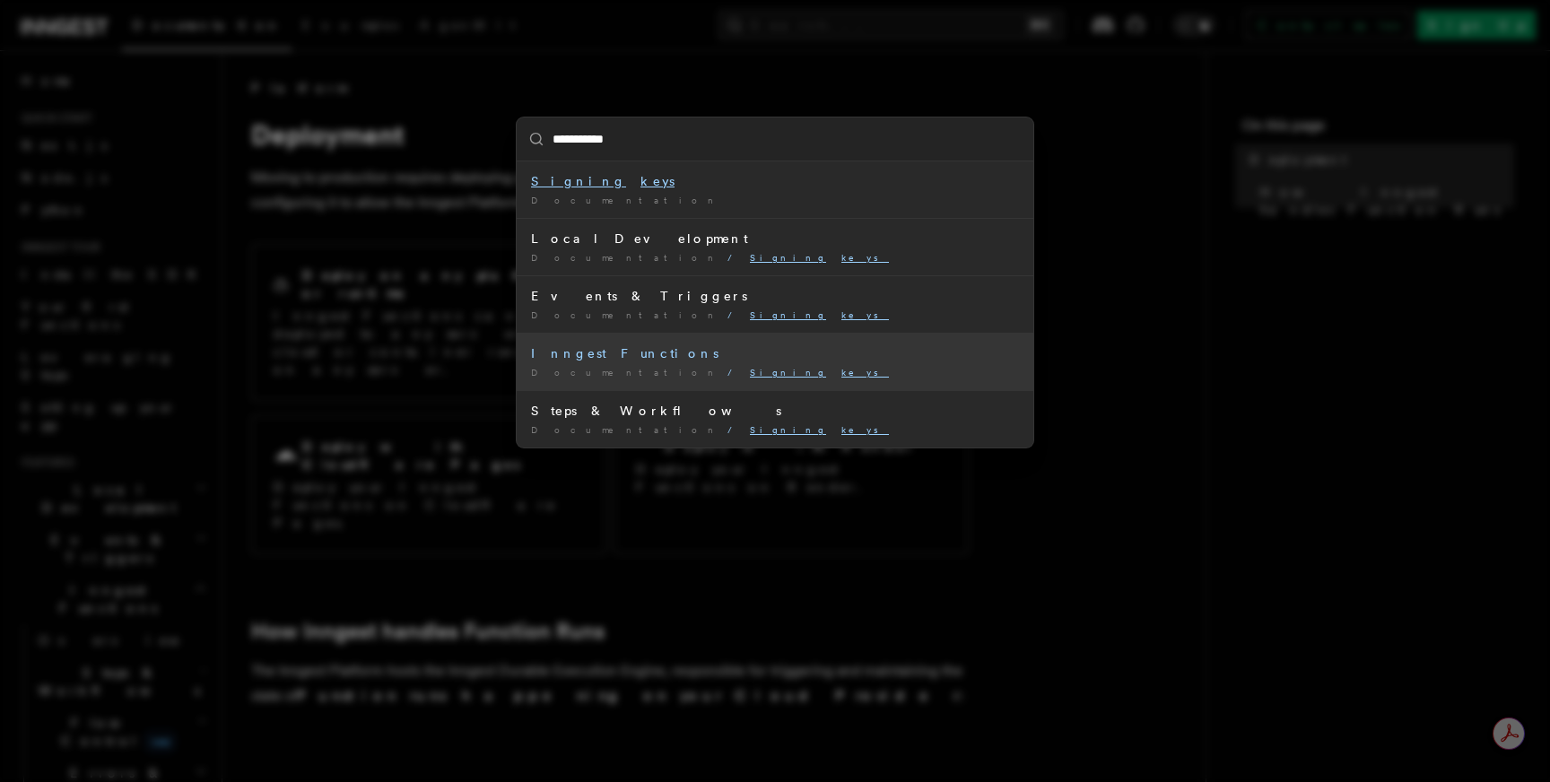
click at [589, 352] on div "Inngest Functions" at bounding box center [775, 354] width 488 height 18
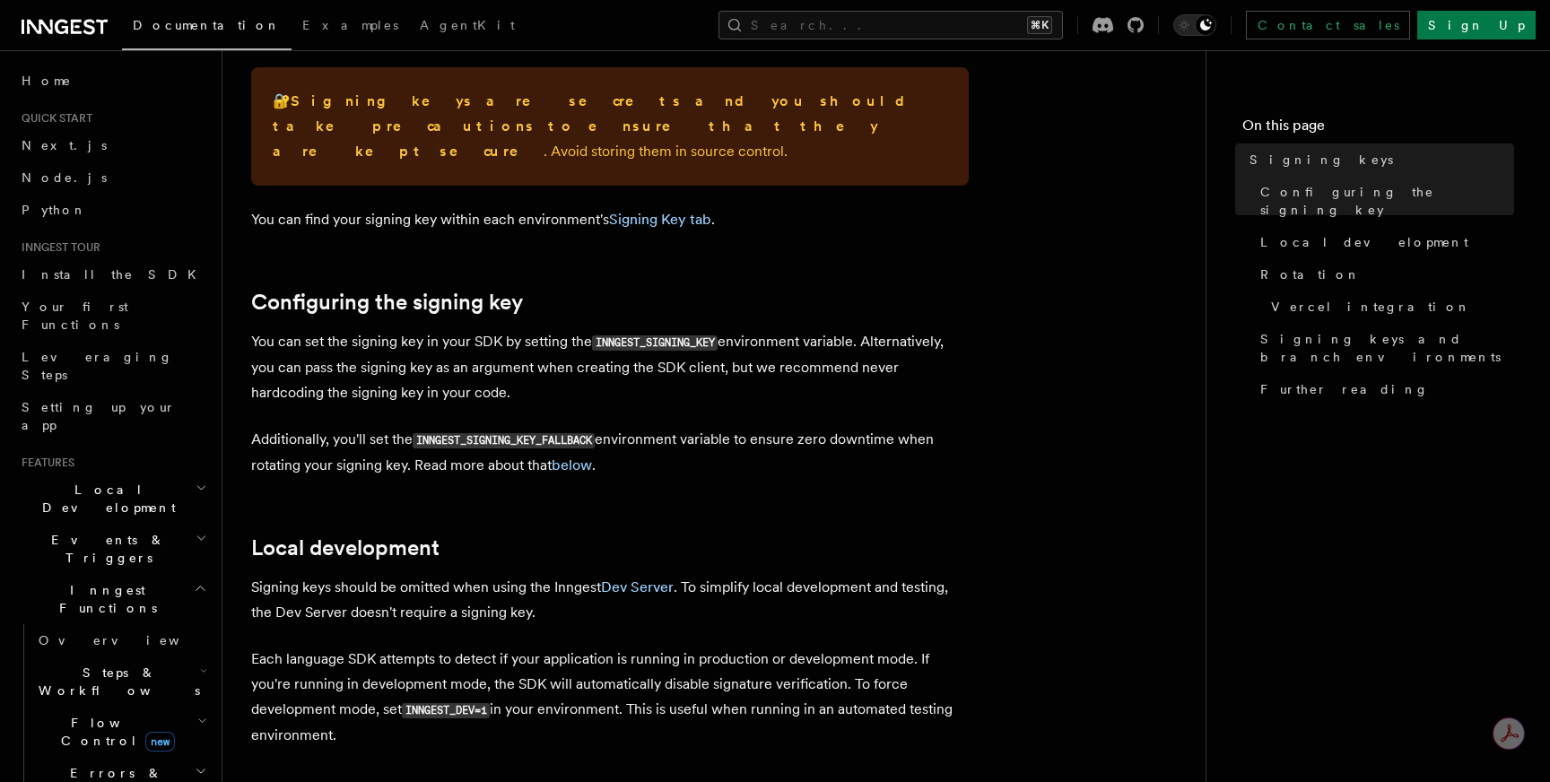
scroll to position [544, 0]
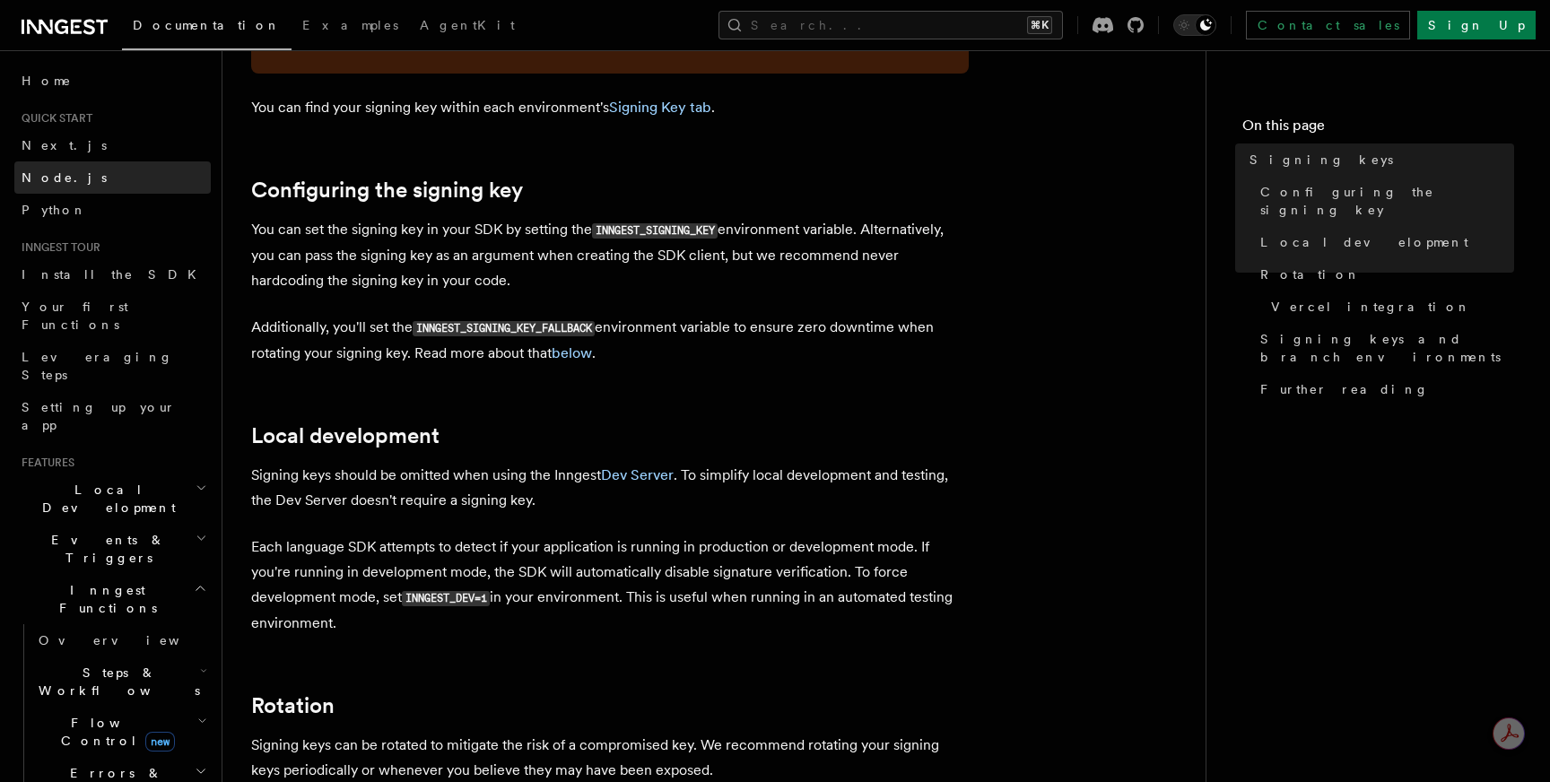
click at [83, 169] on link "Node.js" at bounding box center [112, 177] width 196 height 32
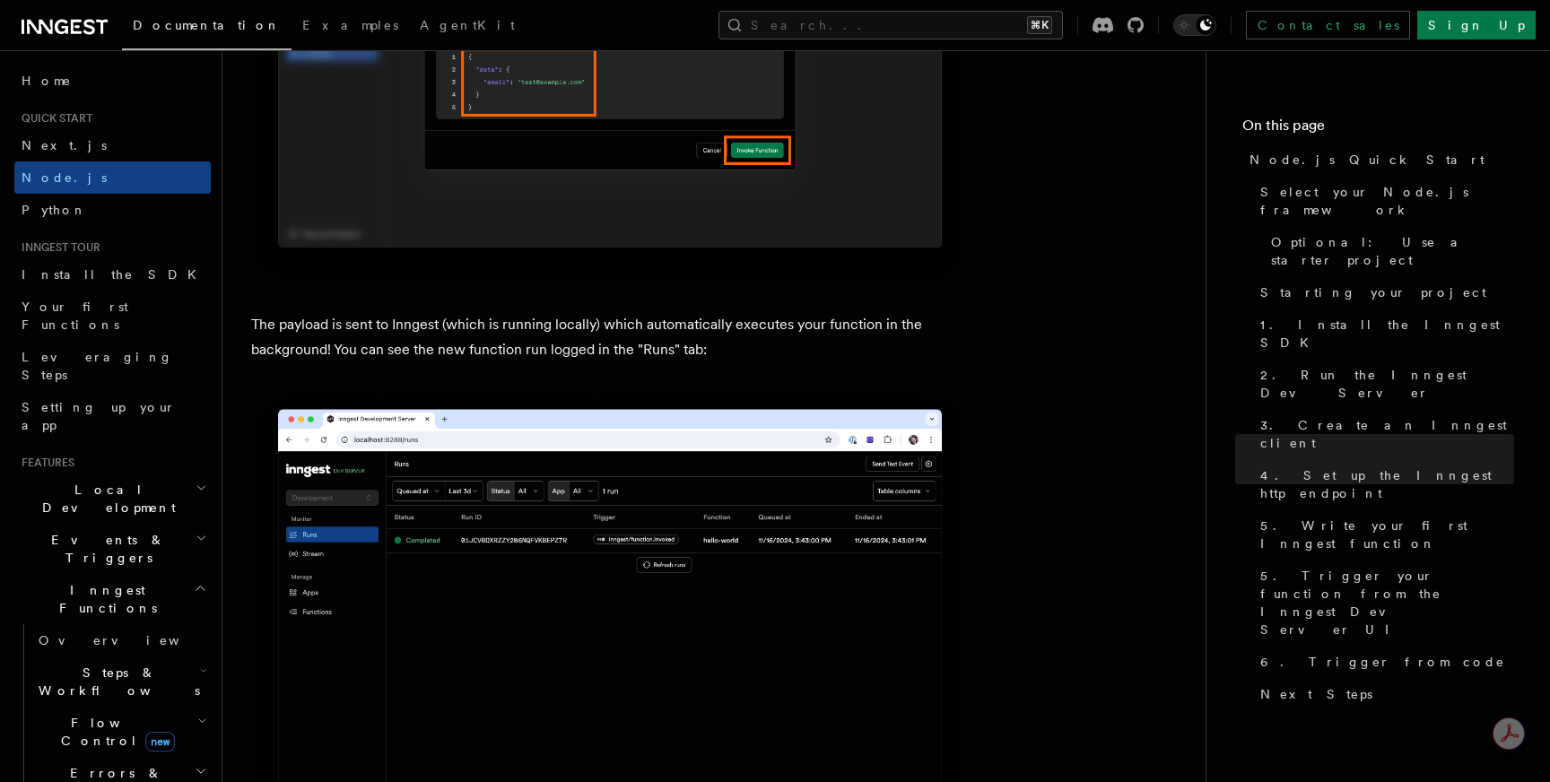
scroll to position [6500, 0]
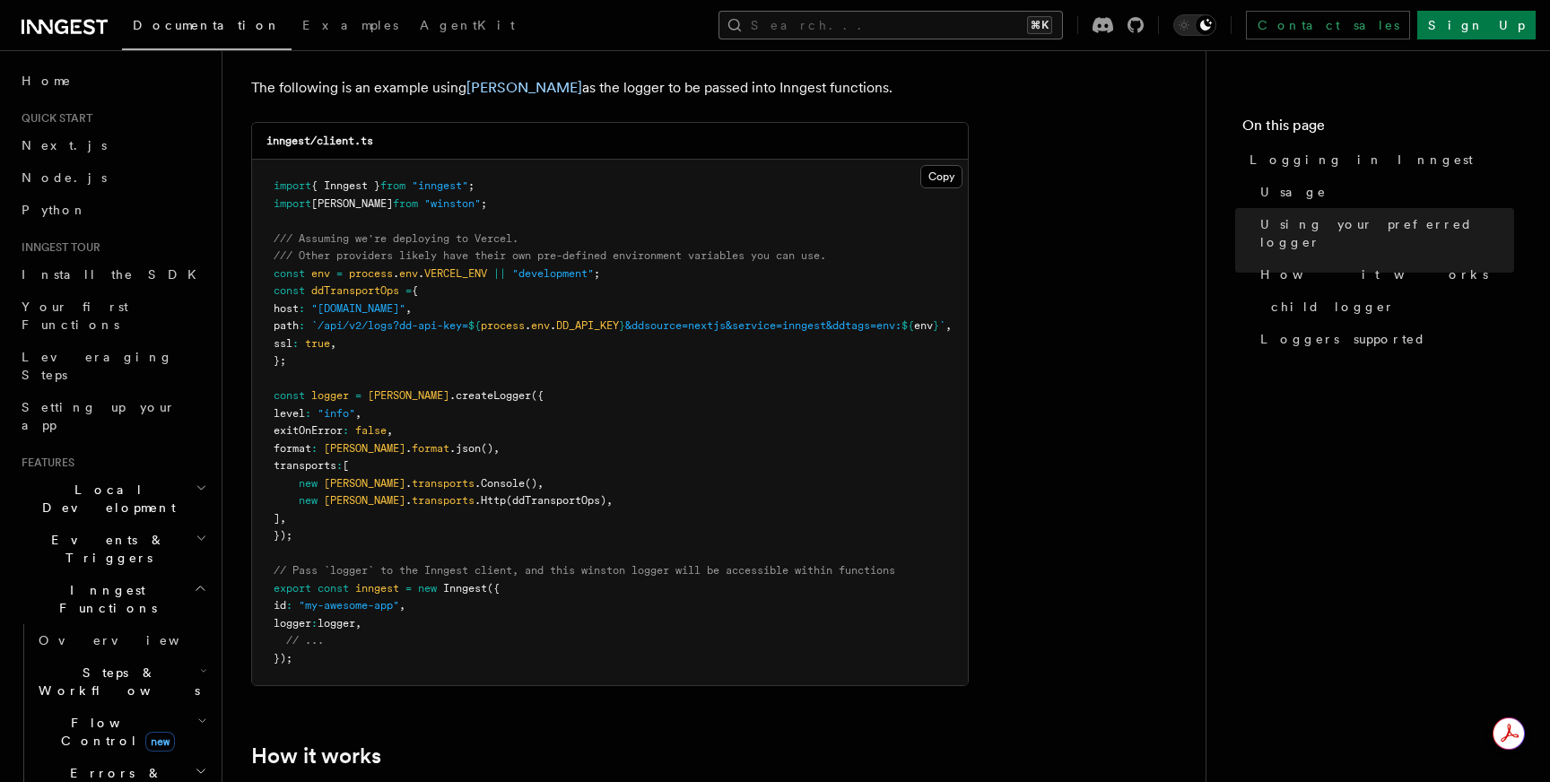
click at [1063, 17] on button "Search... ⌘K" at bounding box center [891, 25] width 345 height 29
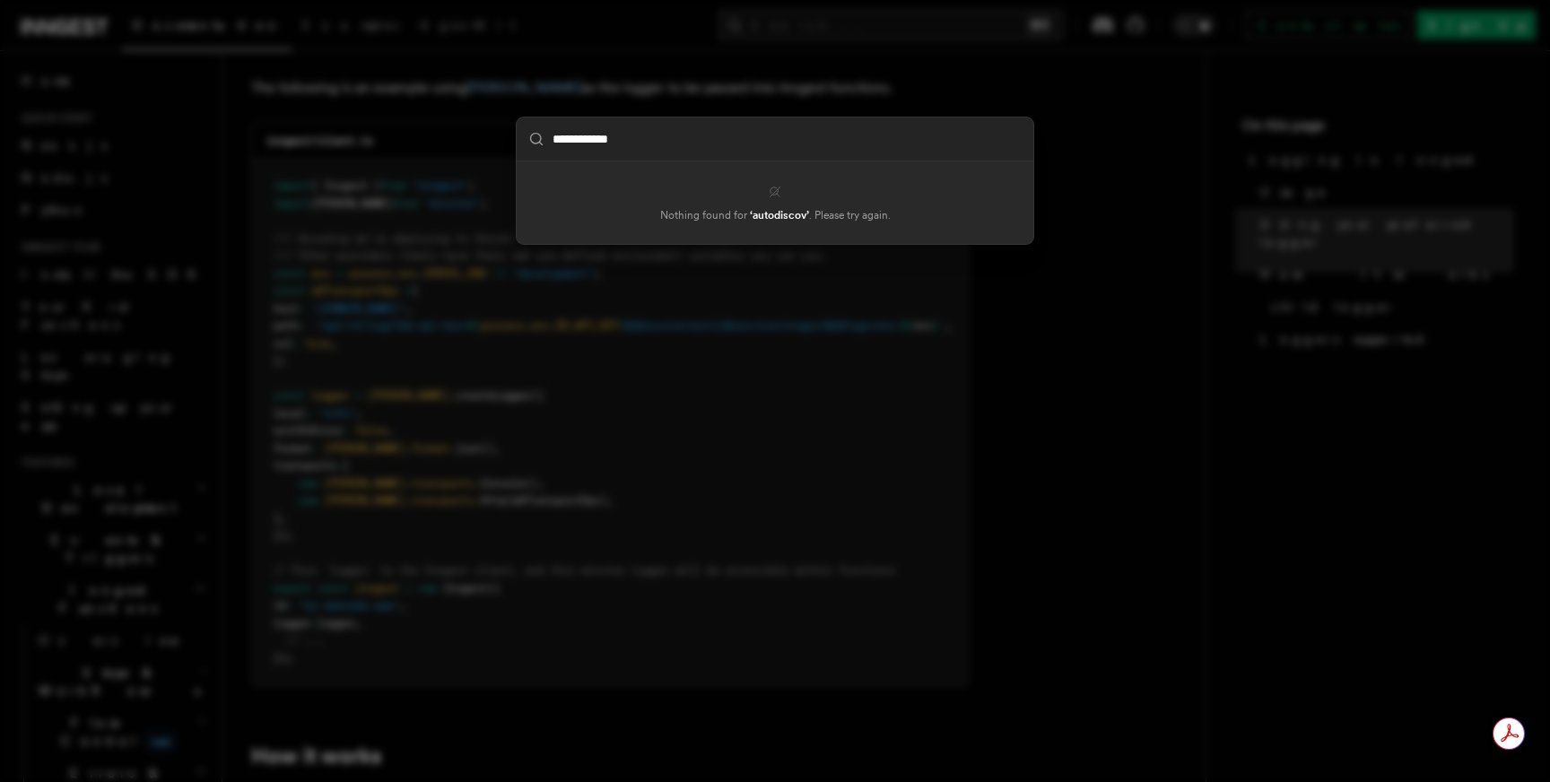
type input "**********"
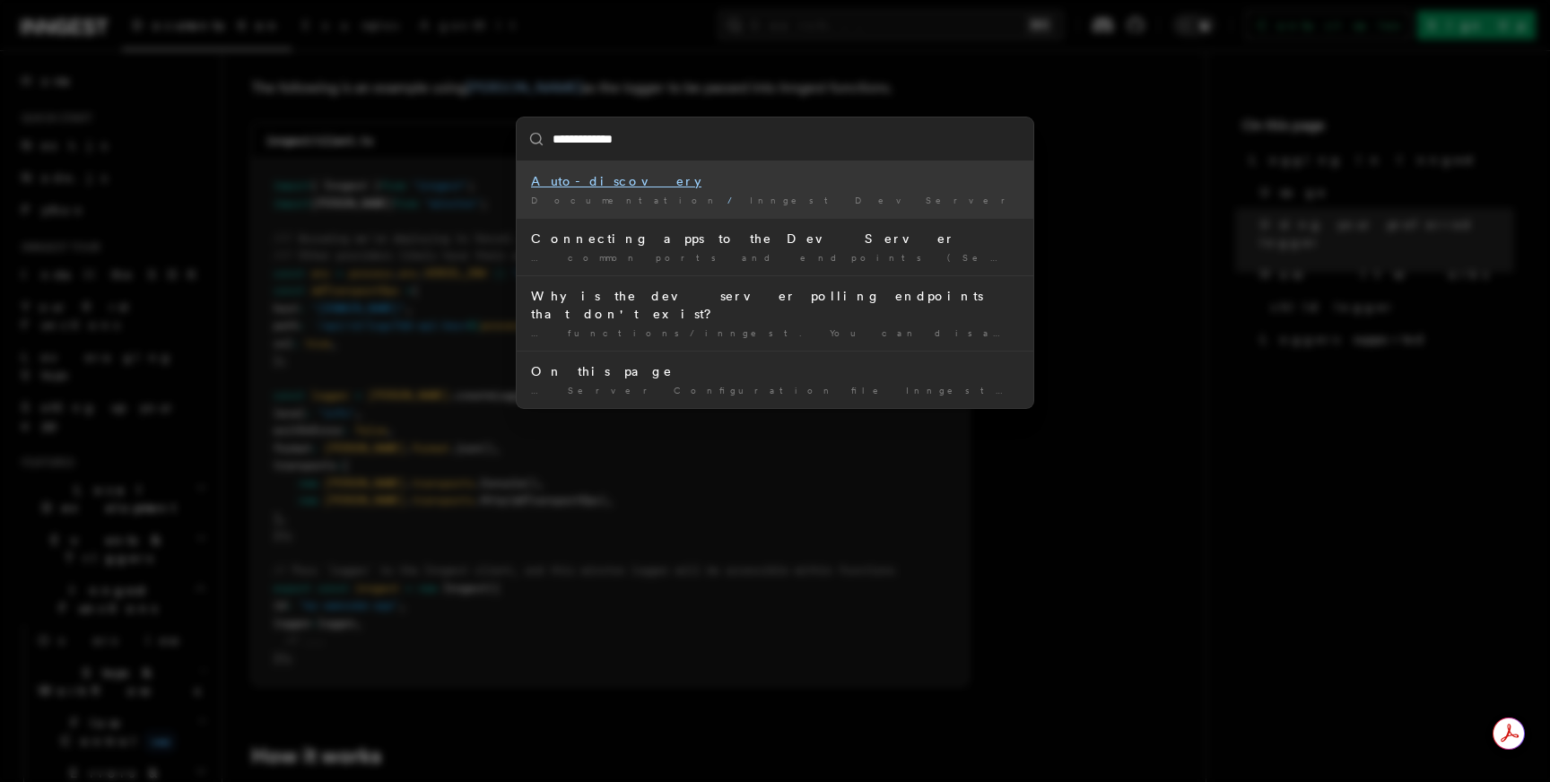
click at [589, 182] on mark "Auto-discovery" at bounding box center [616, 181] width 170 height 14
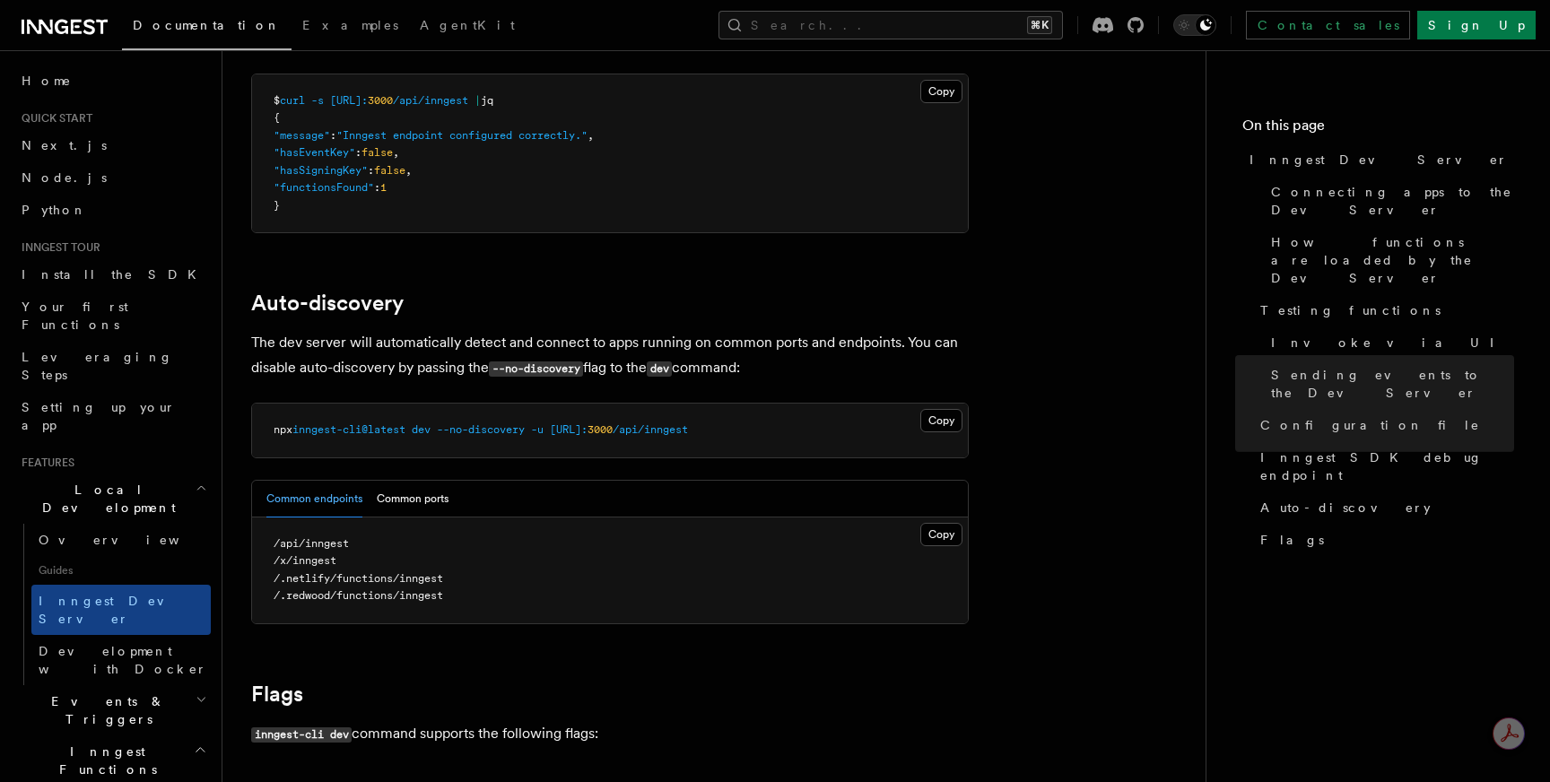
scroll to position [4854, 0]
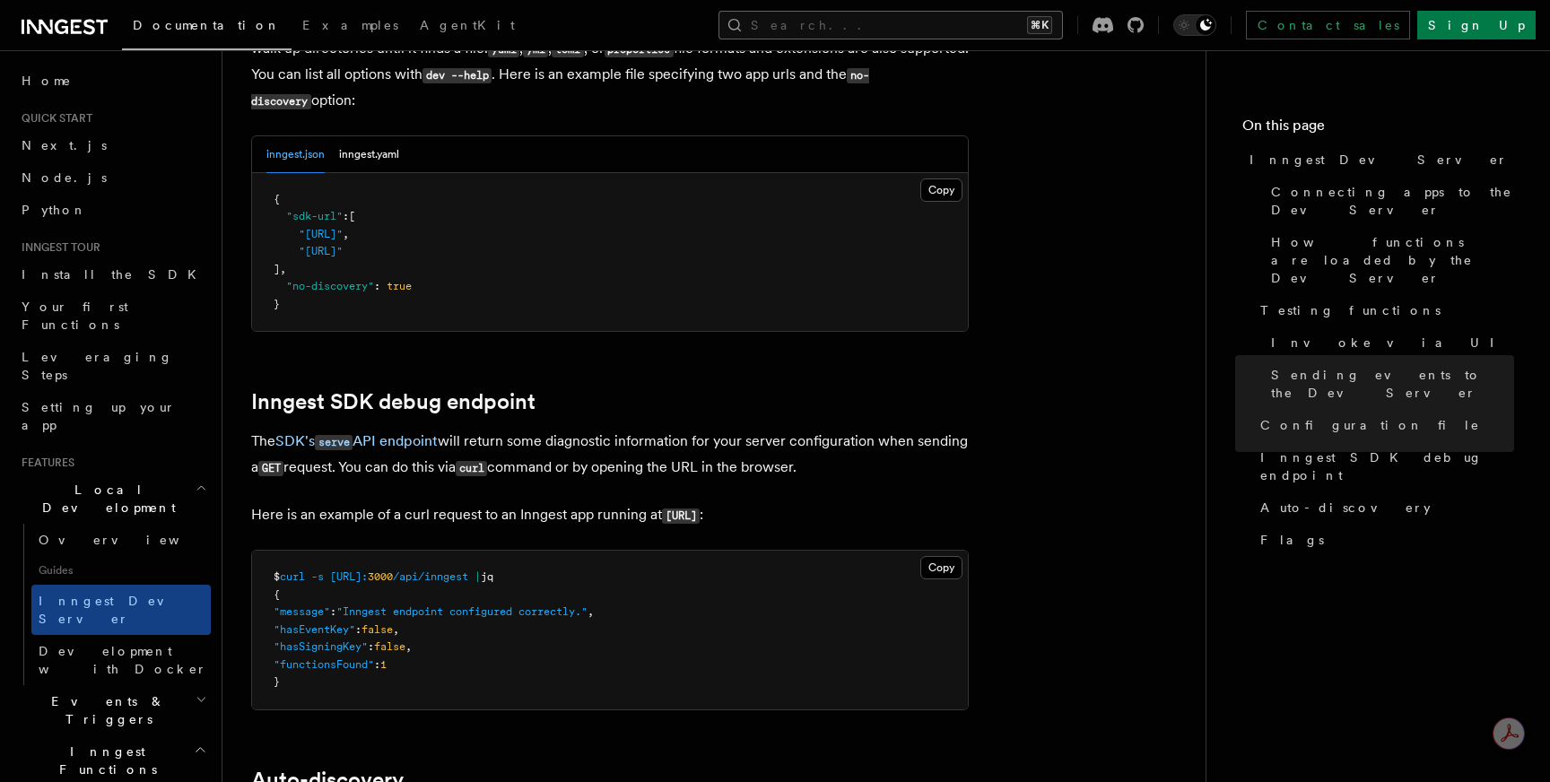
click at [915, 32] on button "Search... ⌘K" at bounding box center [891, 25] width 345 height 29
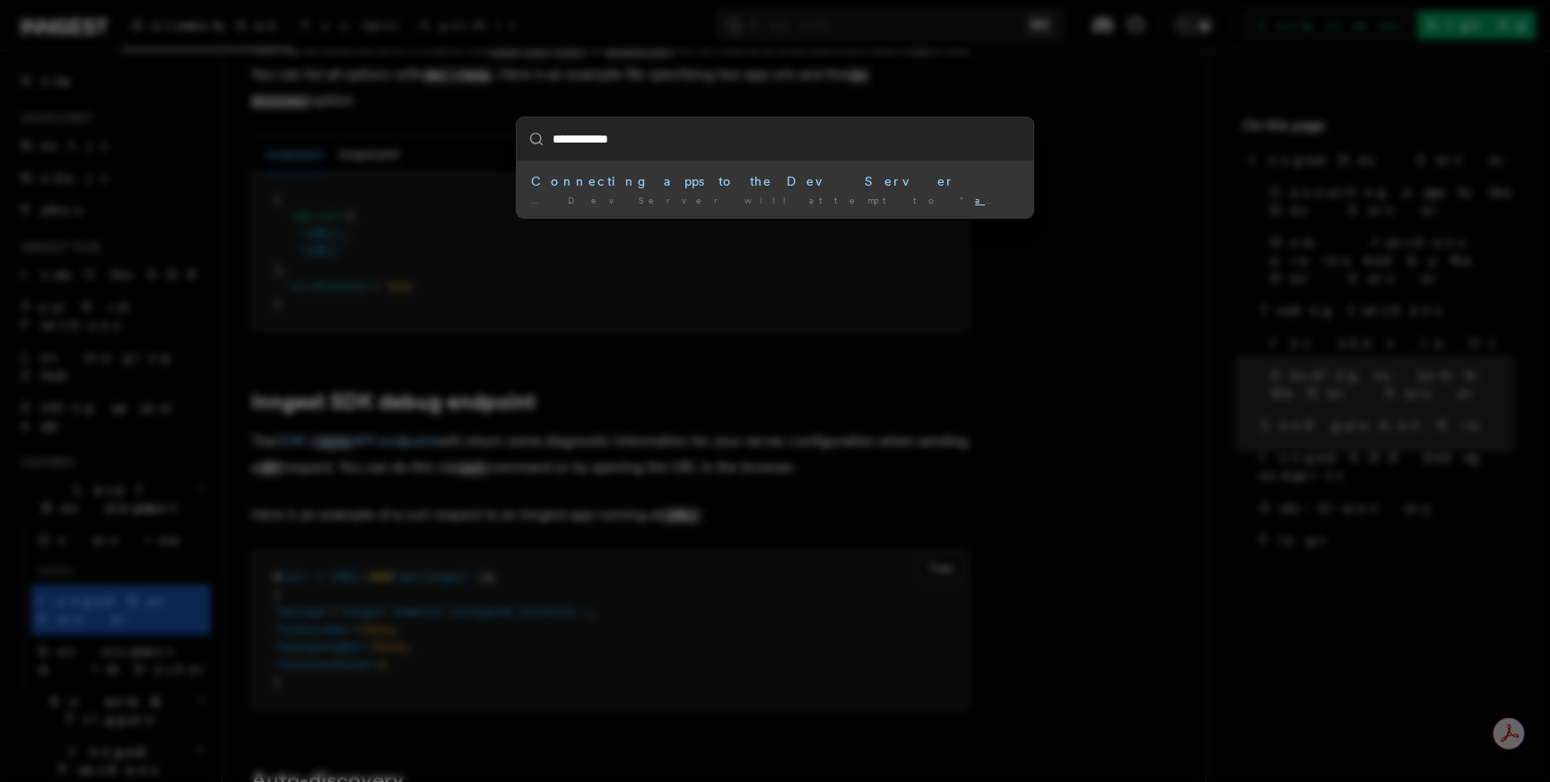
type input "**********"
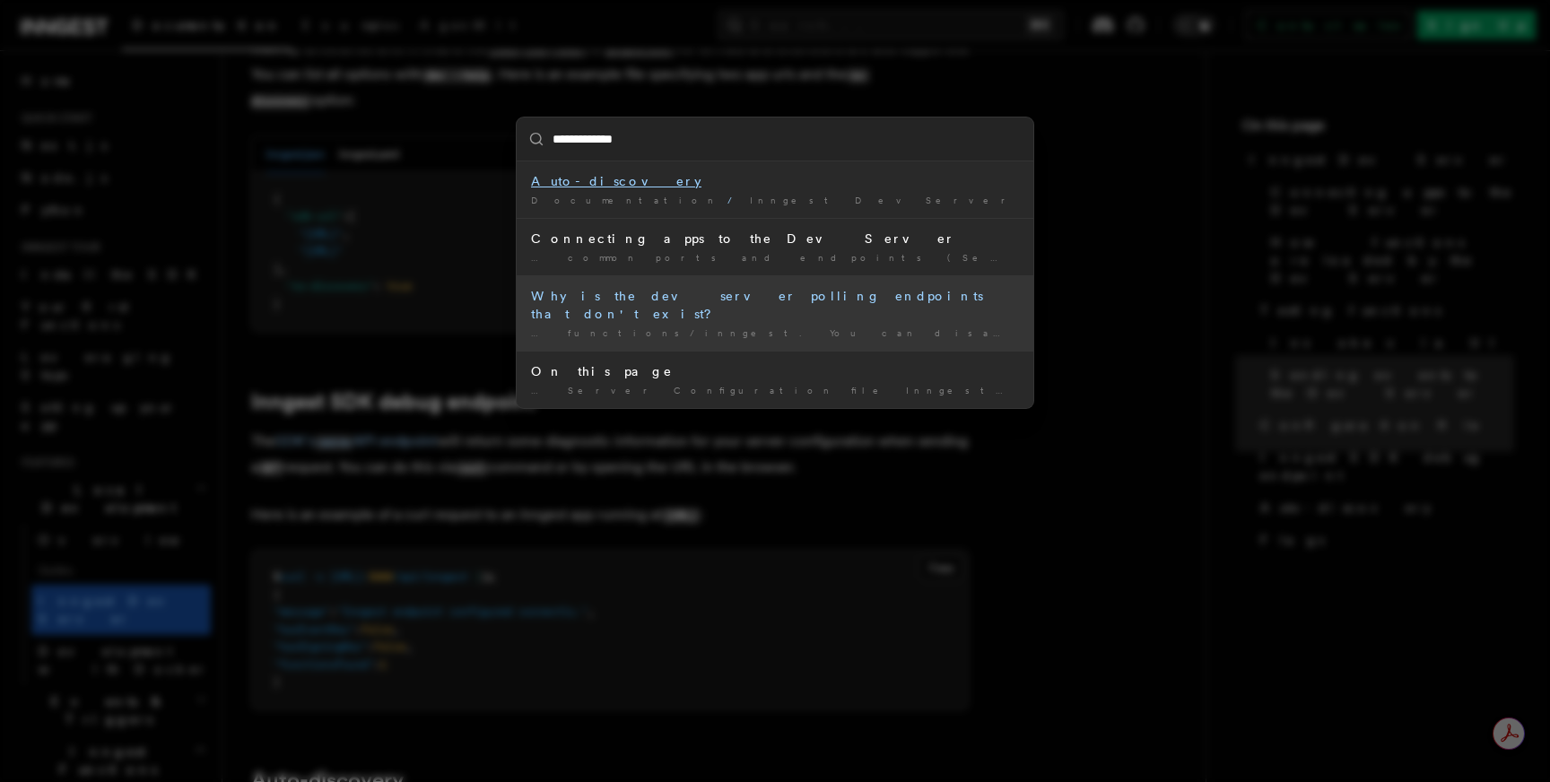
click at [640, 298] on div "Why is the dev server polling endpoints that don't exist?" at bounding box center [775, 305] width 488 height 36
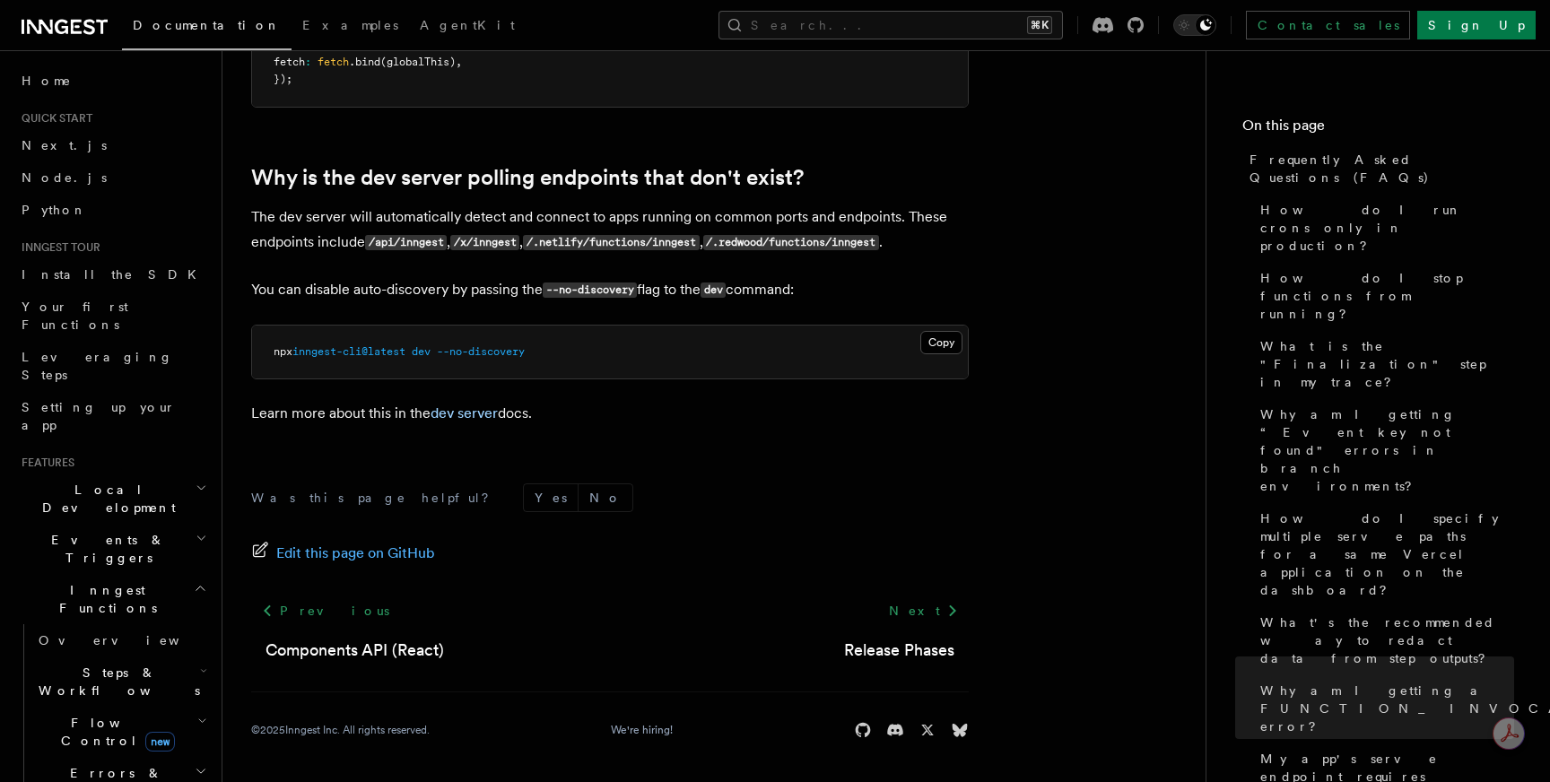
scroll to position [3398, 0]
drag, startPoint x: 641, startPoint y: 292, endPoint x: 552, endPoint y: 284, distance: 89.2
click at [552, 284] on code "--no-discovery" at bounding box center [590, 290] width 94 height 15
click at [553, 285] on code "--no-discovery" at bounding box center [590, 290] width 94 height 15
